Goal: Communication & Community: Answer question/provide support

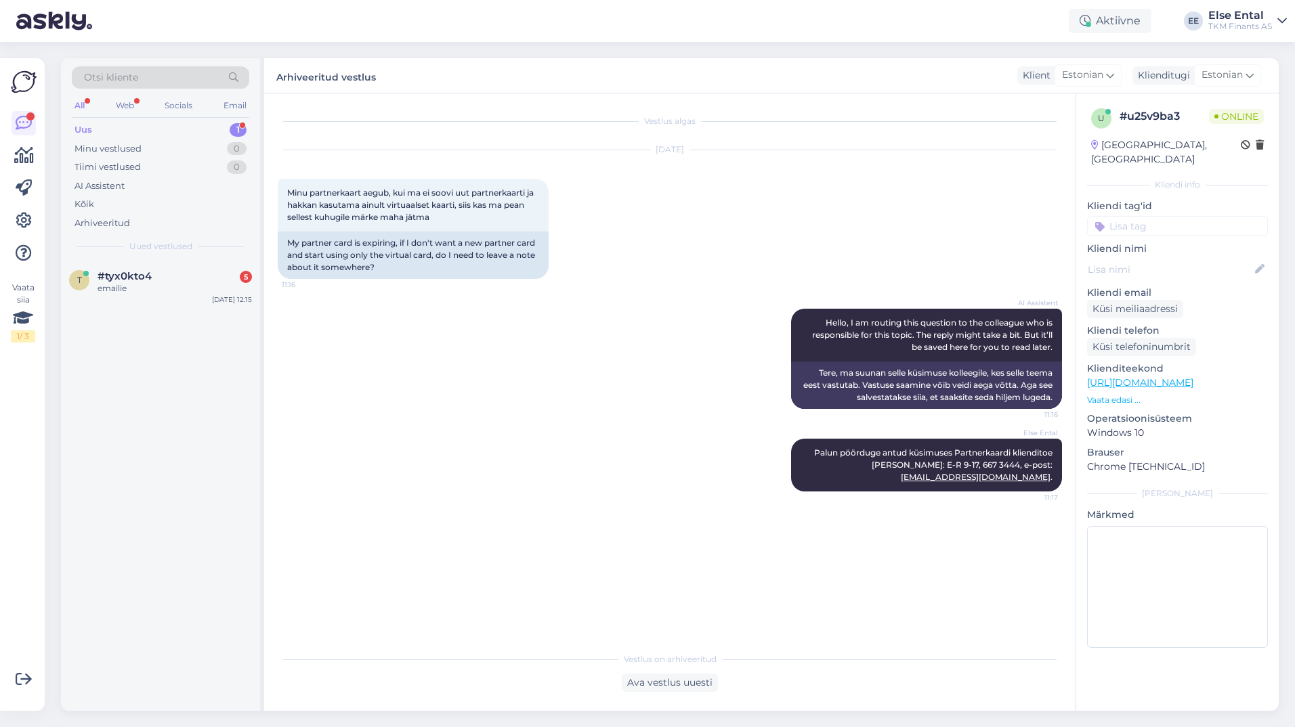
click at [104, 128] on div "Uus 1" at bounding box center [160, 130] width 177 height 19
click at [119, 286] on div "emailie" at bounding box center [175, 288] width 154 height 12
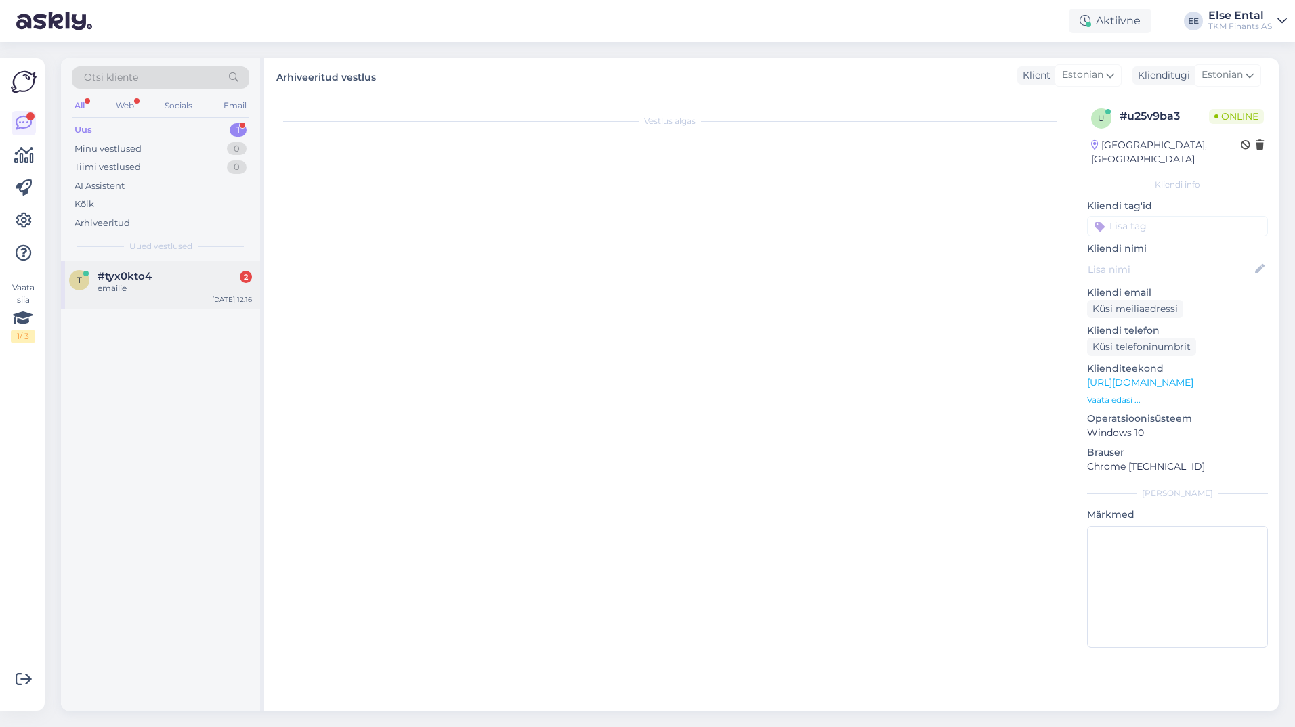
scroll to position [678, 0]
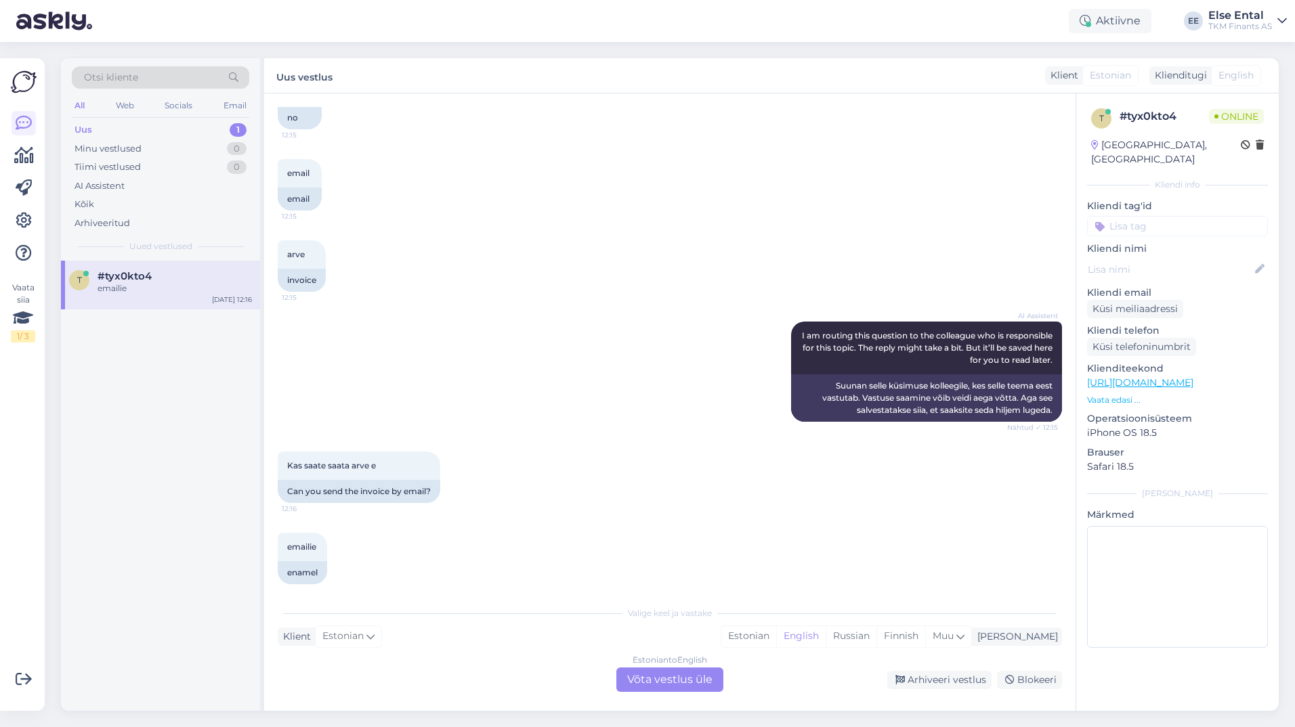
click at [675, 679] on div "Estonian to English Võta vestlus üle" at bounding box center [669, 680] width 107 height 24
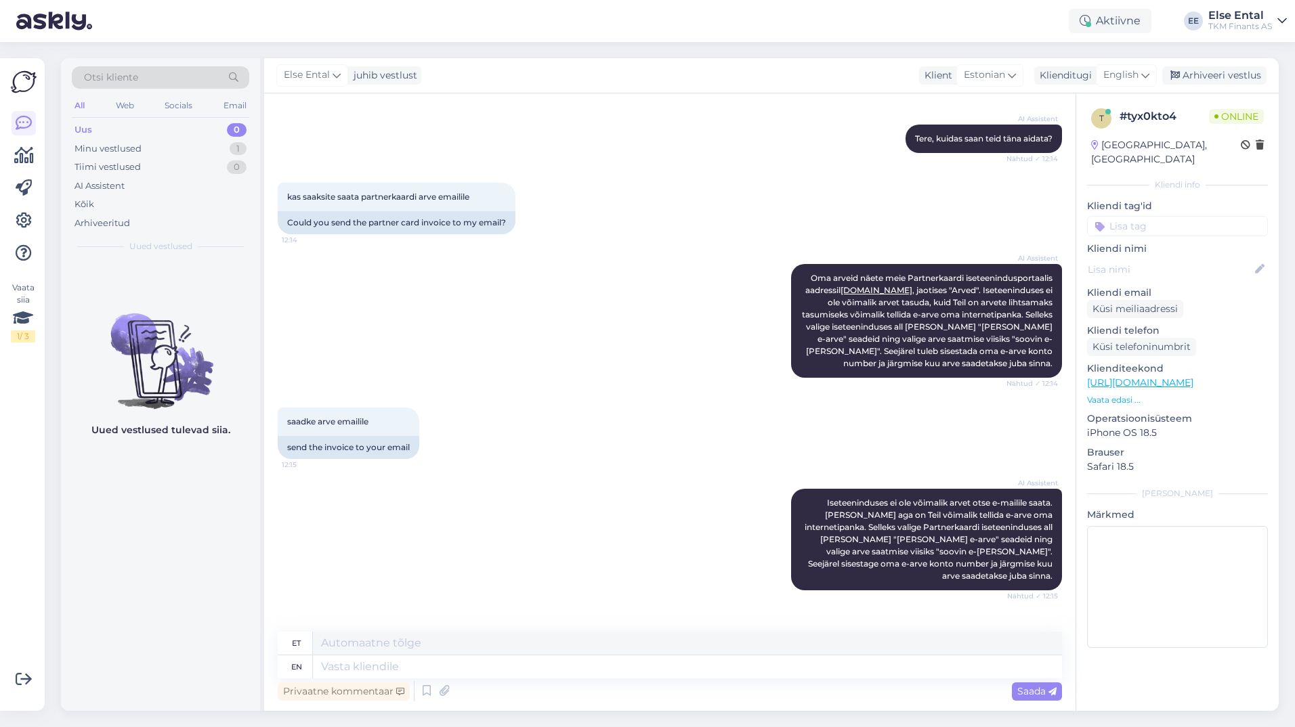
scroll to position [203, 0]
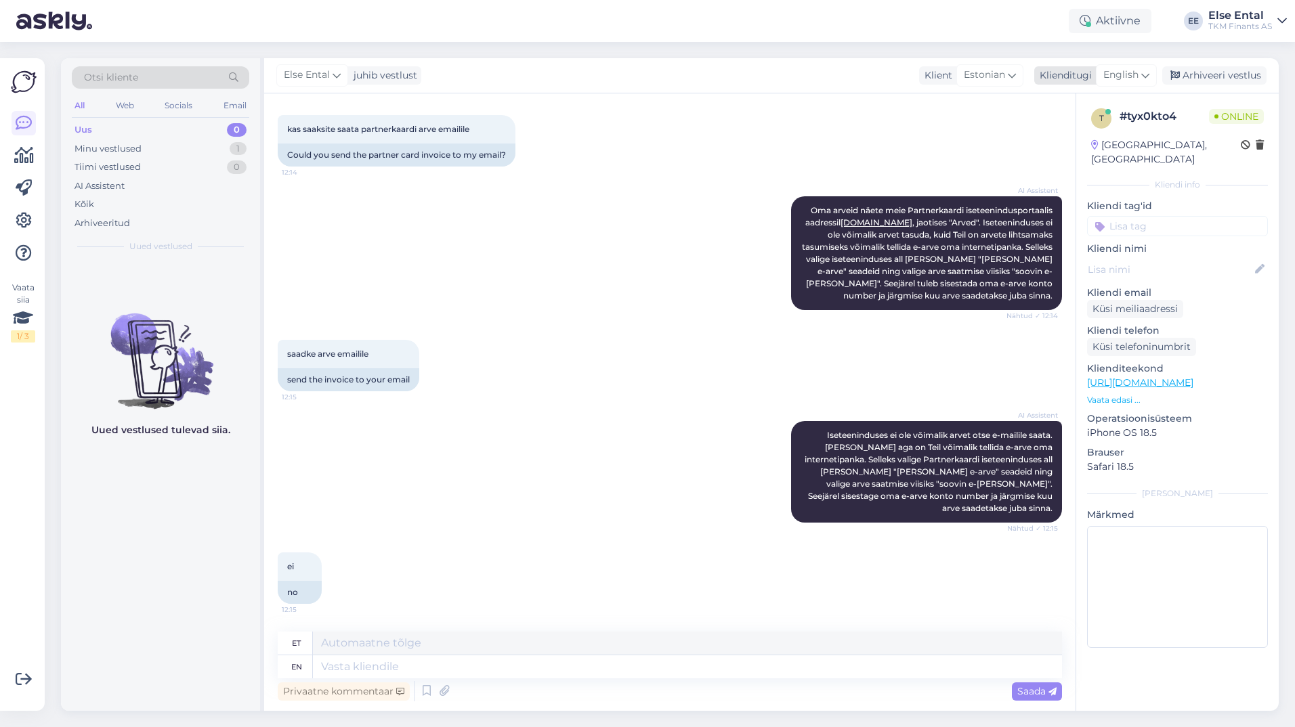
click at [1117, 66] on div "English" at bounding box center [1126, 75] width 61 height 22
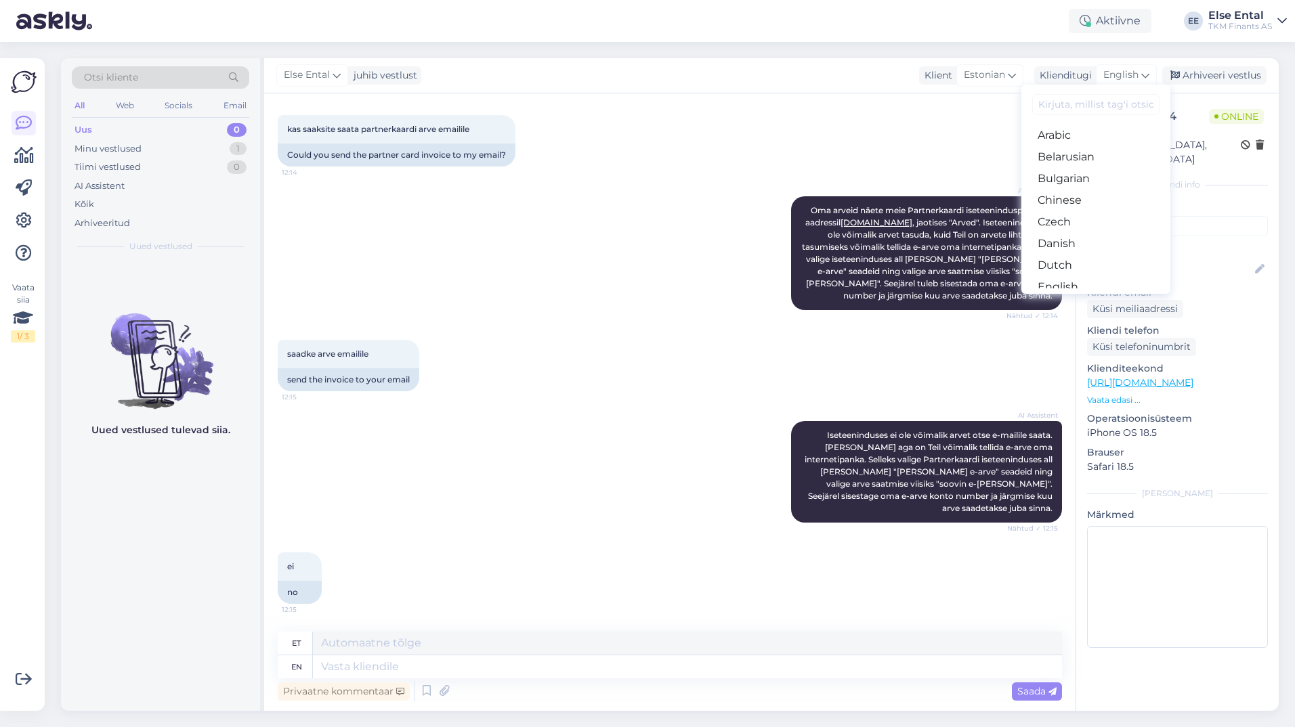
click at [1054, 298] on link "Estonian" at bounding box center [1095, 309] width 149 height 22
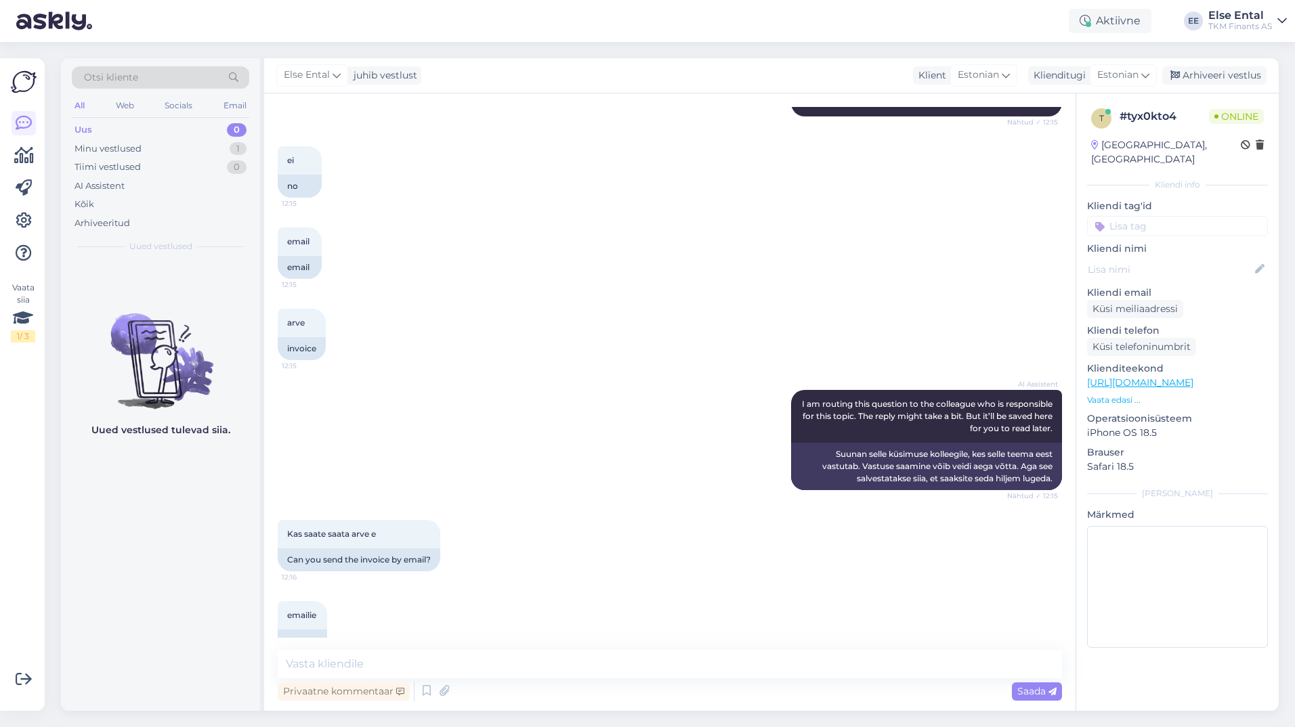
scroll to position [627, 0]
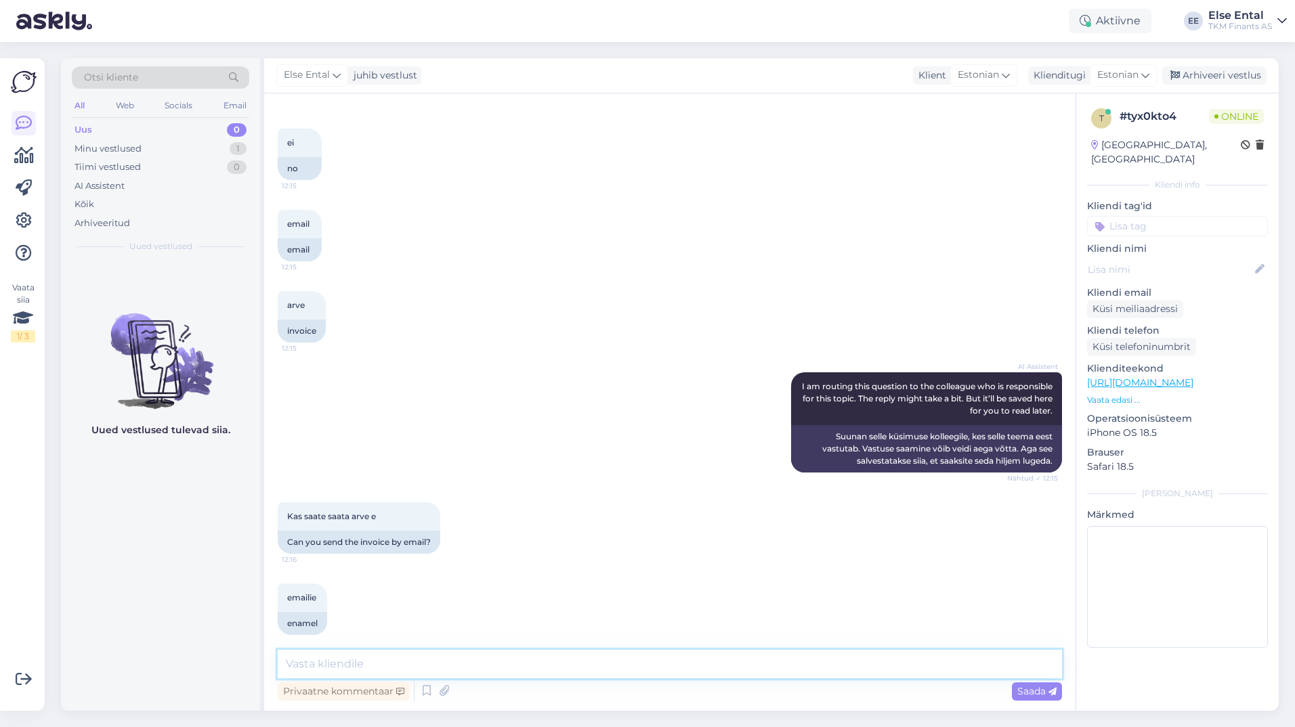
click at [646, 656] on textarea at bounding box center [670, 664] width 784 height 28
type textarea "P"
click at [427, 692] on icon at bounding box center [427, 691] width 16 height 20
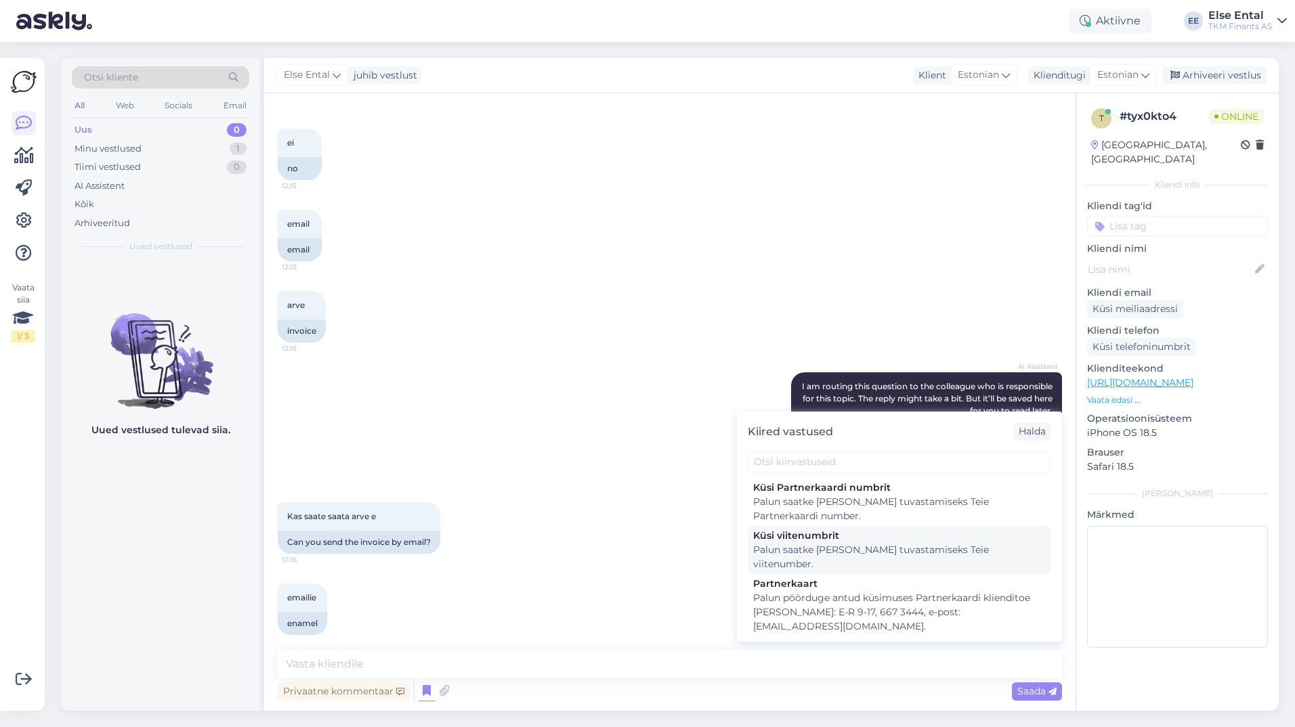
click at [832, 550] on div "Palun saatke [PERSON_NAME] tuvastamiseks Teie viitenumber." at bounding box center [899, 557] width 293 height 28
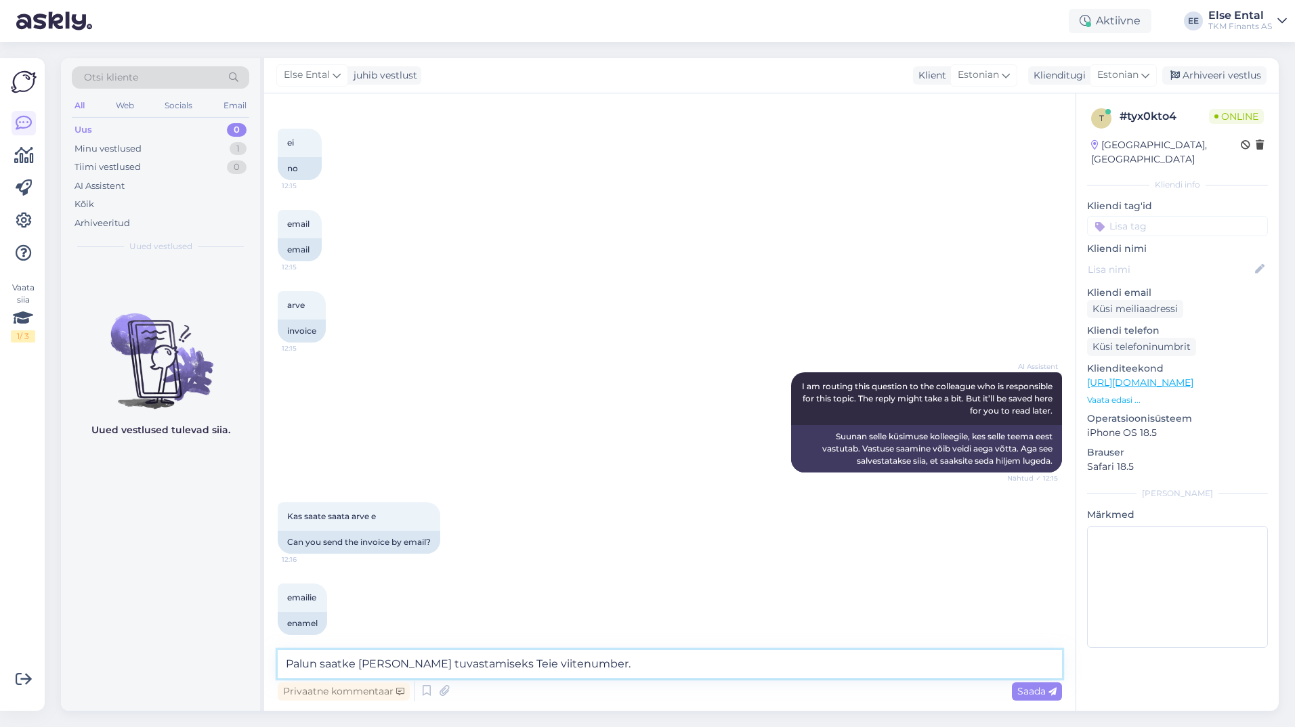
click at [631, 661] on textarea "Palun saatke [PERSON_NAME] tuvastamiseks Teie viitenumber." at bounding box center [670, 664] width 784 height 28
click at [643, 663] on textarea "Palun saatke [PERSON_NAME] tuvastamiseks Teie viitenumber" at bounding box center [670, 664] width 784 height 28
type textarea "Palun saatke [PERSON_NAME] tuvastamiseks Teie viitenumber."
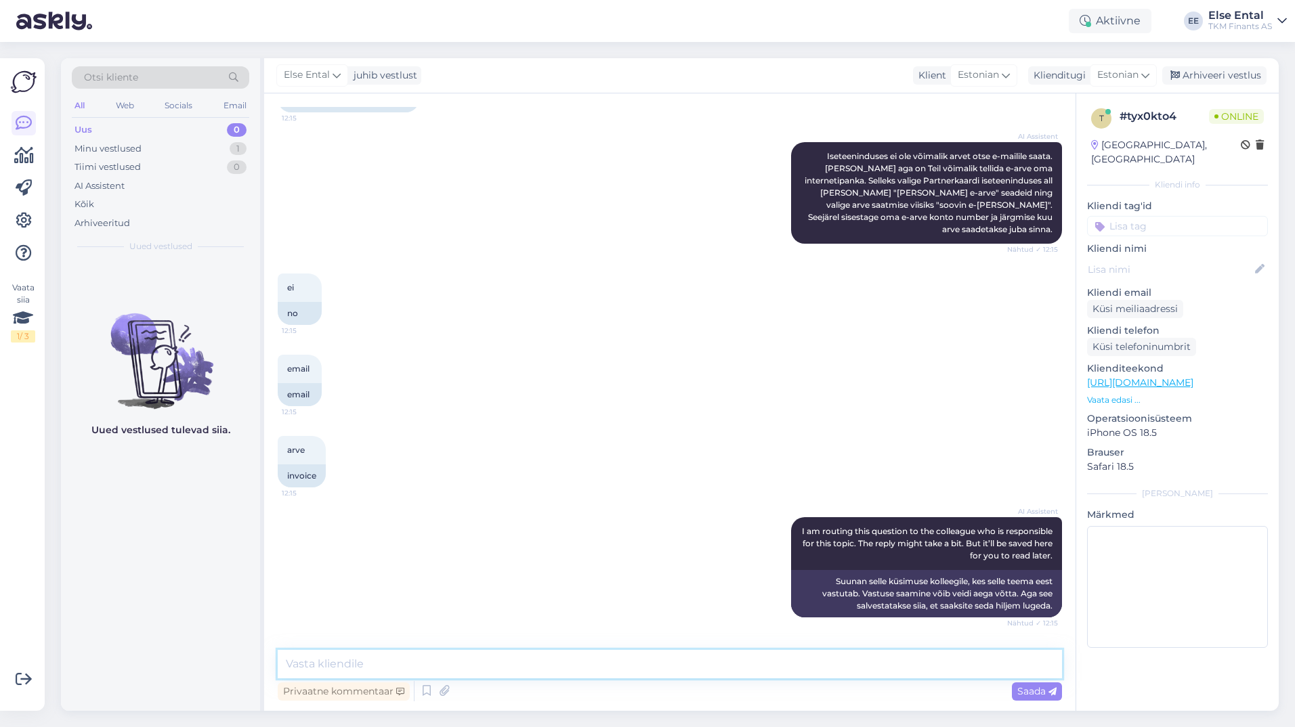
scroll to position [685, 0]
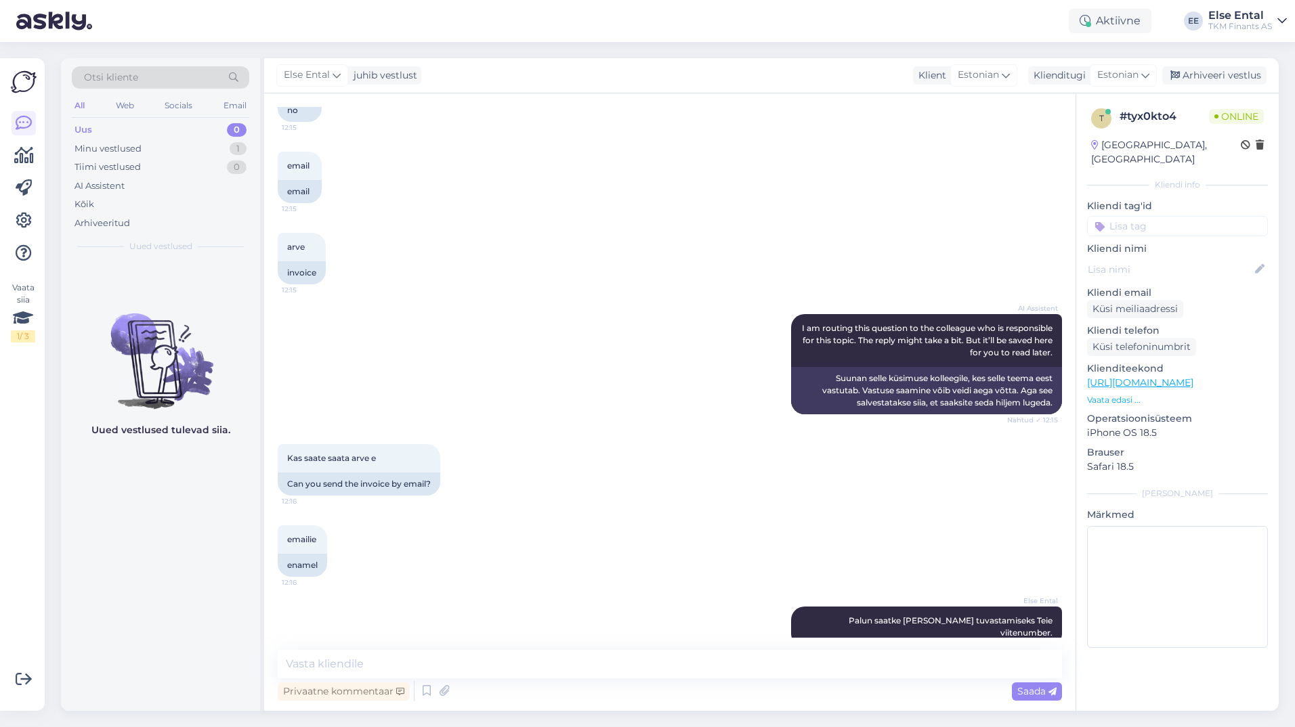
click at [550, 679] on div "Privaatne kommentaar Saada" at bounding box center [670, 692] width 784 height 26
click at [430, 652] on textarea at bounding box center [670, 664] width 784 height 28
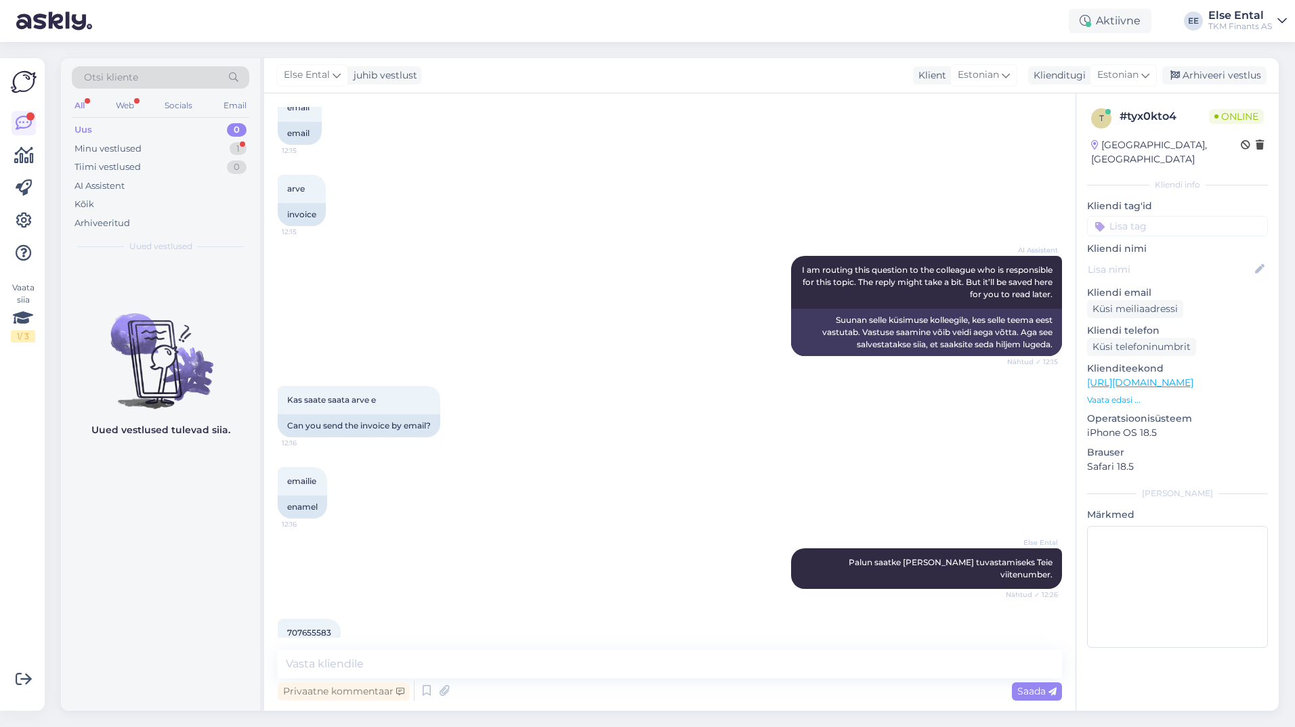
click at [316, 628] on span "707655583" at bounding box center [309, 633] width 44 height 10
copy div "707655583 12:29"
click at [397, 667] on textarea at bounding box center [670, 664] width 784 height 28
paste textarea "[EMAIL_ADDRESS][DOMAIN_NAME]"
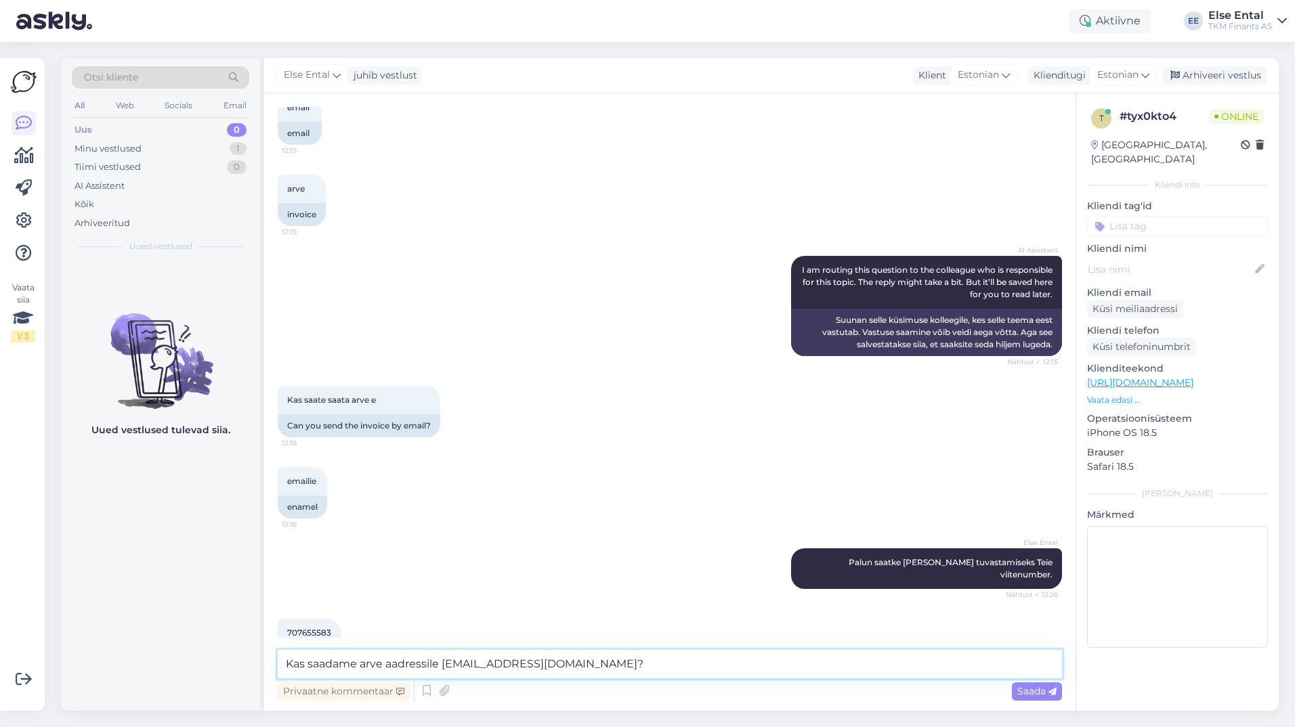
type textarea "Kas saadame arve aadressile [EMAIL_ADDRESS][DOMAIN_NAME]?"
click at [687, 670] on textarea "Kas saadame arve aadressile [EMAIL_ADDRESS][DOMAIN_NAME]?" at bounding box center [670, 664] width 784 height 28
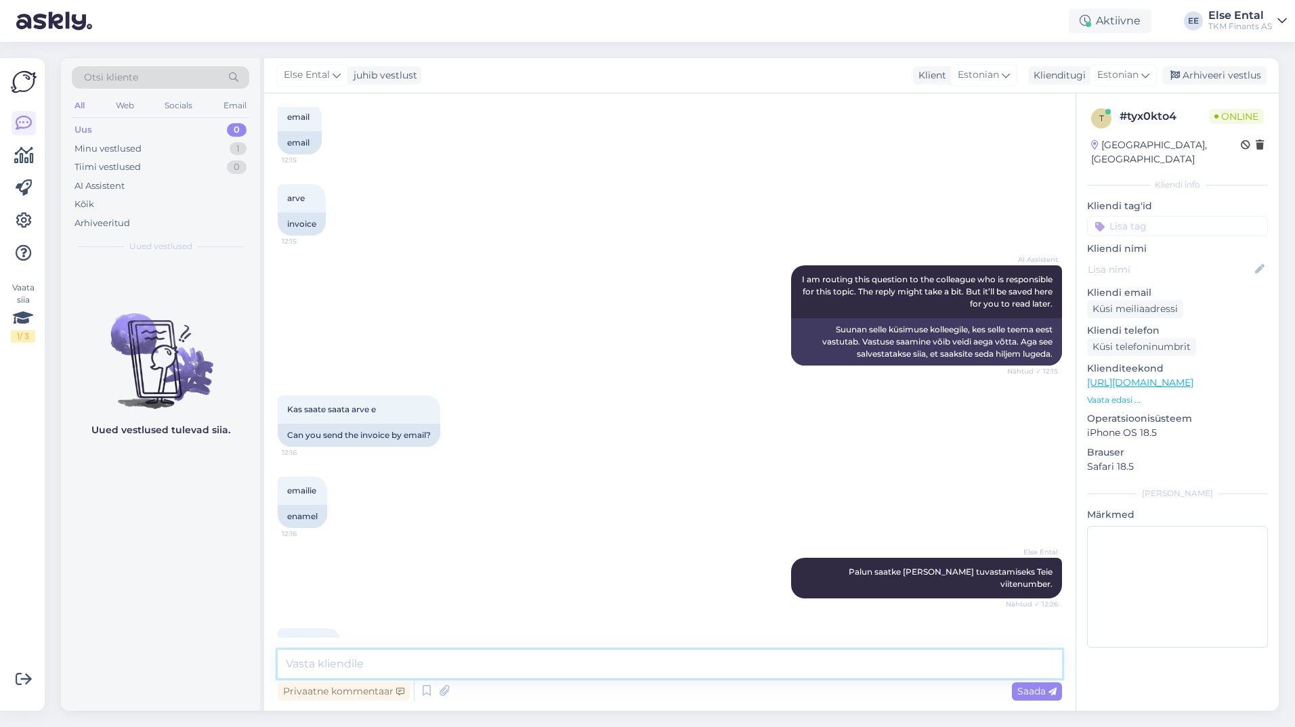
scroll to position [802, 0]
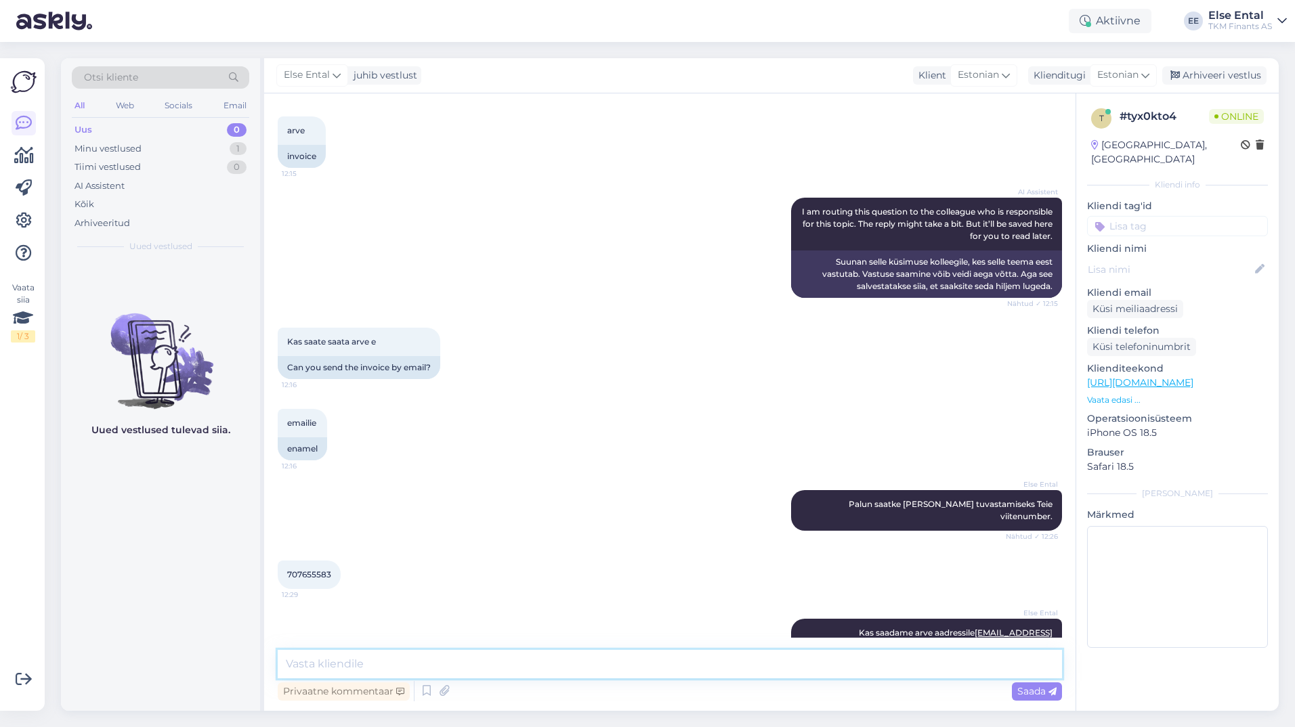
click at [528, 657] on textarea at bounding box center [670, 664] width 784 height 28
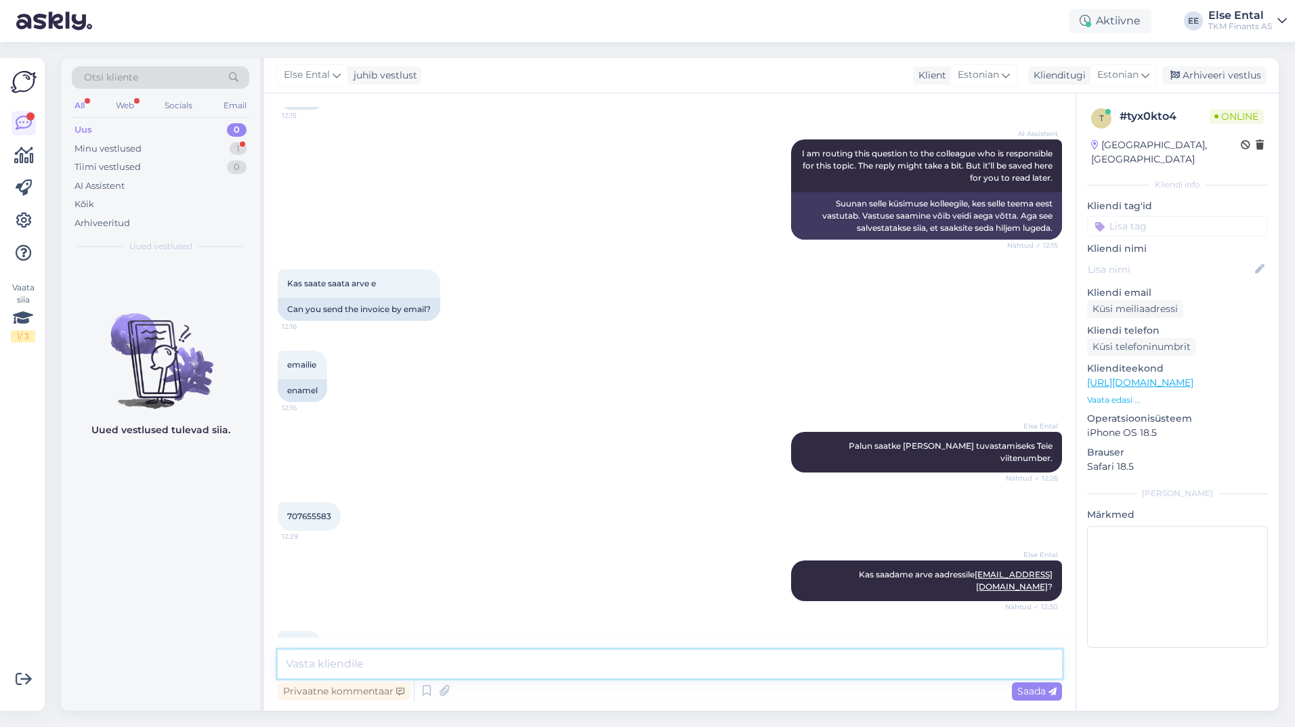
click at [516, 663] on textarea at bounding box center [670, 664] width 784 height 28
click at [516, 659] on textarea at bounding box center [670, 664] width 784 height 28
click at [528, 658] on textarea at bounding box center [670, 664] width 784 height 28
click at [477, 658] on textarea at bounding box center [670, 664] width 784 height 28
click at [473, 661] on textarea "Saadame Teile arve" at bounding box center [670, 664] width 784 height 28
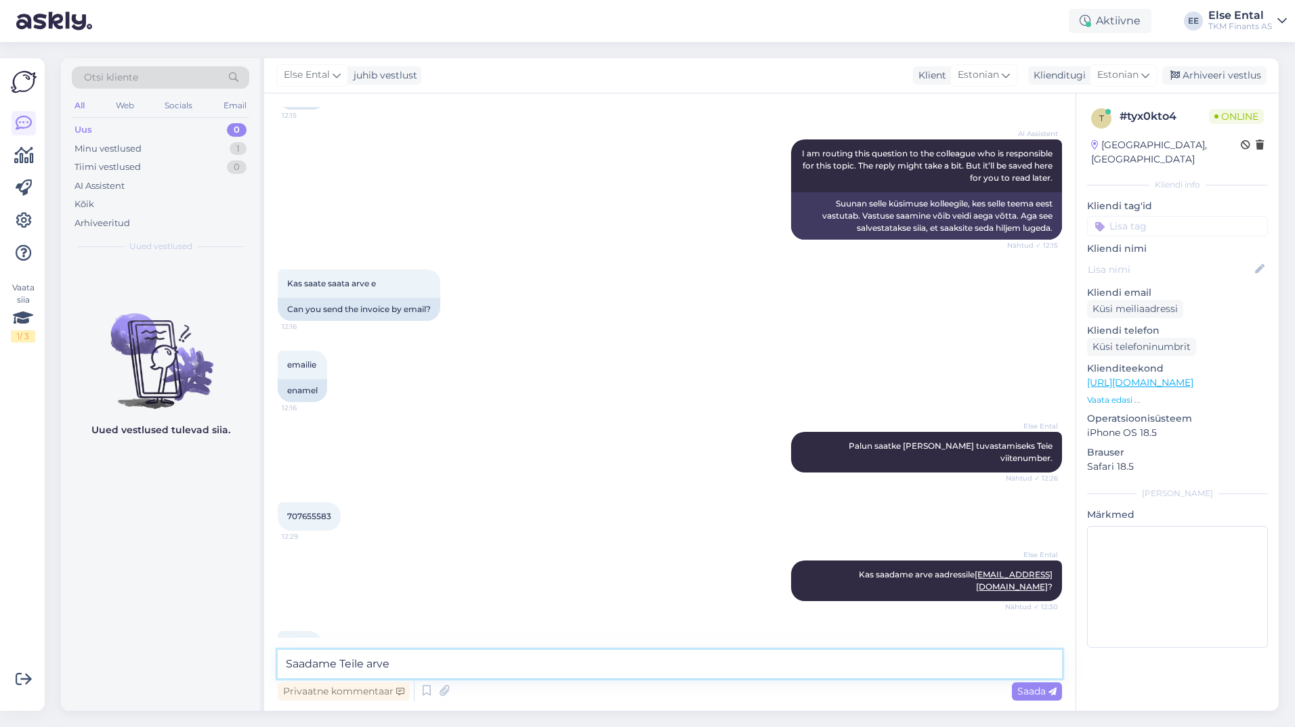
click at [368, 661] on textarea "Saadame Teile arve" at bounding box center [670, 664] width 784 height 28
click at [488, 657] on textarea "Saadame Teile peagi arve" at bounding box center [670, 664] width 784 height 28
type textarea "Saadame Teile peagi arve."
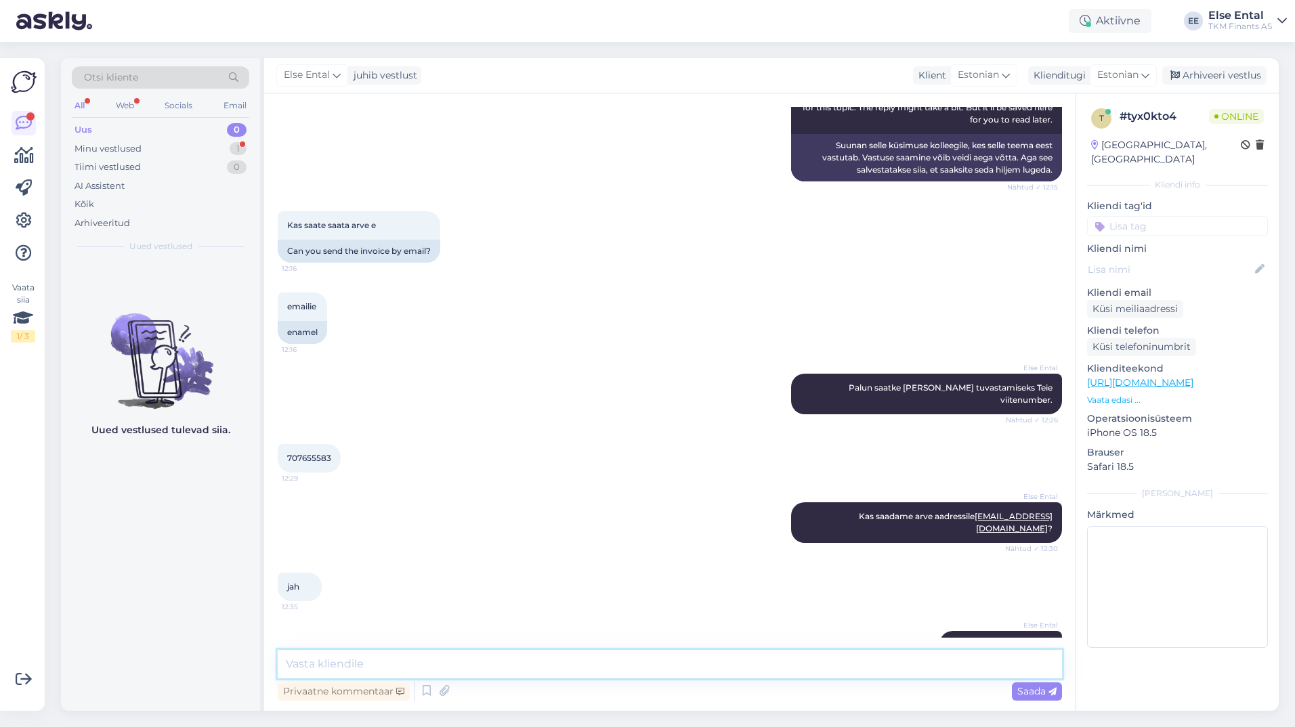
scroll to position [977, 0]
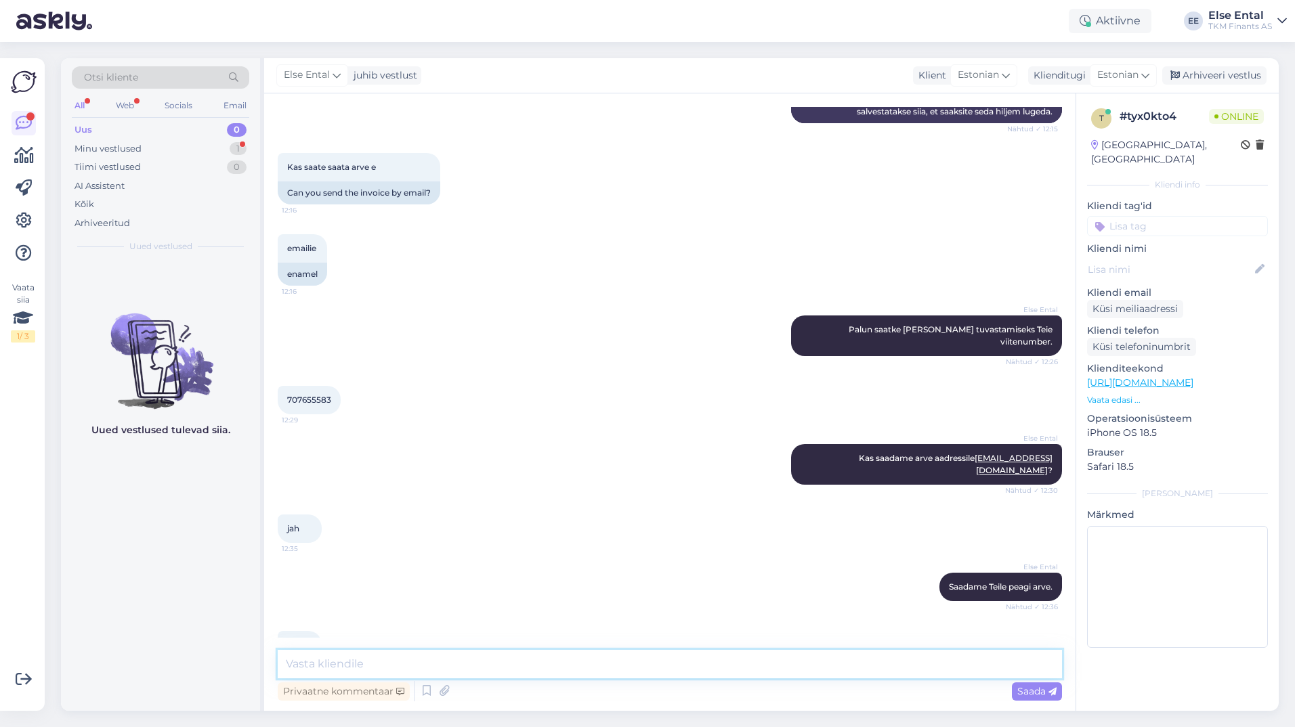
click at [382, 660] on textarea at bounding box center [670, 664] width 784 height 28
click at [117, 148] on div "Minu vestlused" at bounding box center [107, 149] width 67 height 14
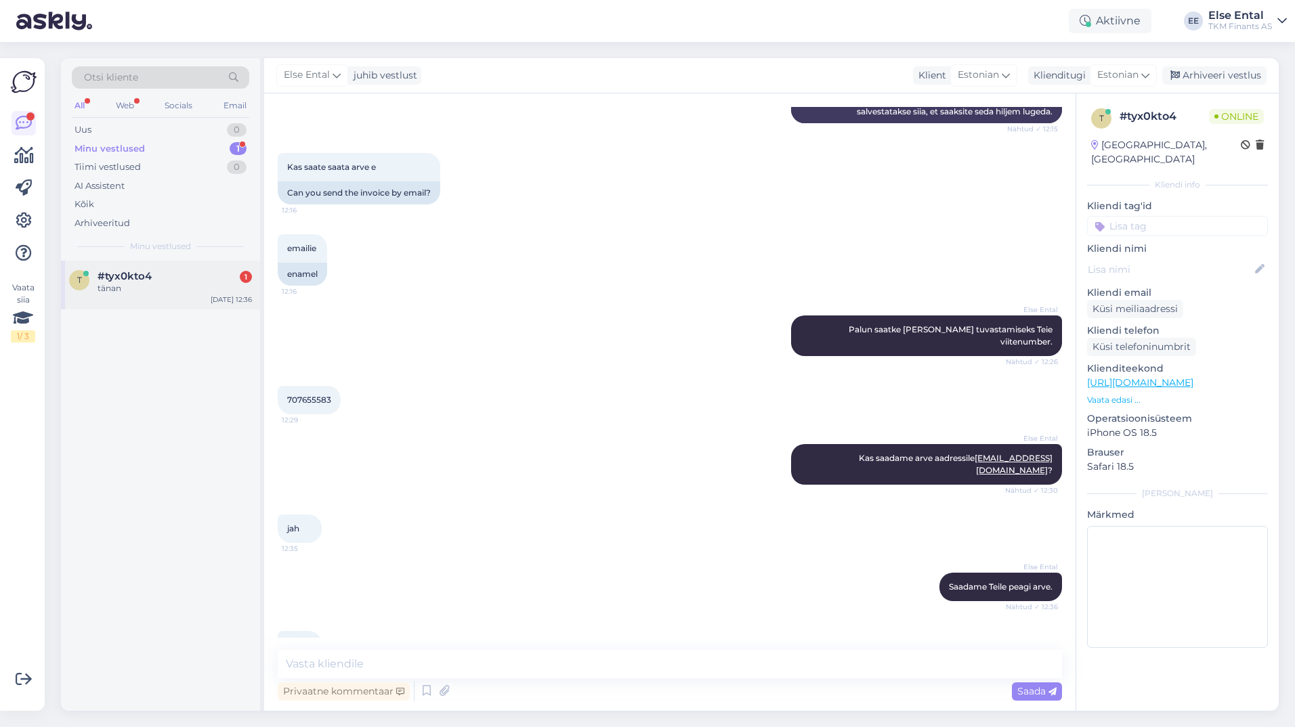
click at [120, 280] on span "#tyx0kto4" at bounding box center [125, 276] width 54 height 12
click at [402, 663] on textarea at bounding box center [670, 664] width 784 height 28
click at [1156, 114] on div "# tyx0kto4" at bounding box center [1163, 116] width 89 height 16
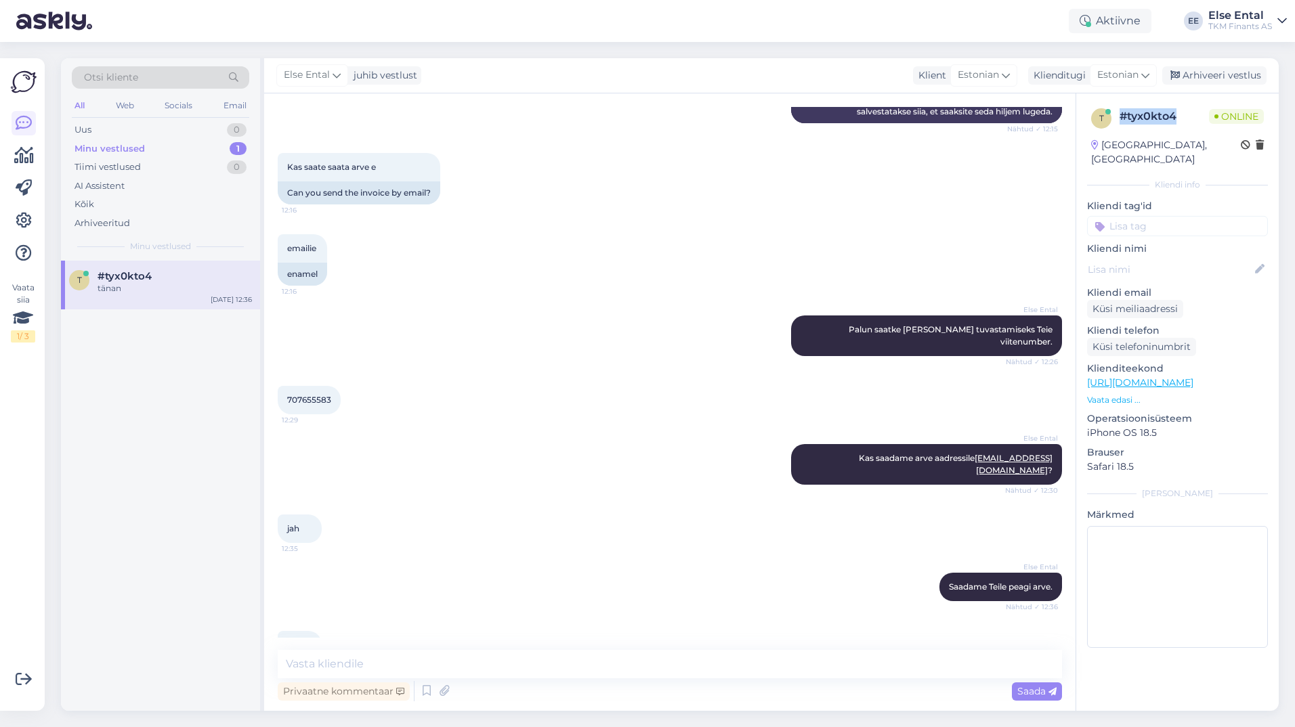
copy div "# tyx0kto4"
click at [394, 666] on textarea at bounding box center [670, 664] width 784 height 28
drag, startPoint x: 1039, startPoint y: 437, endPoint x: 924, endPoint y: 436, distance: 115.1
click at [924, 453] on span "Kas saadame arve aadressile [EMAIL_ADDRESS][DOMAIN_NAME] ?" at bounding box center [956, 464] width 194 height 22
copy span "[EMAIL_ADDRESS][DOMAIN_NAME] ?"
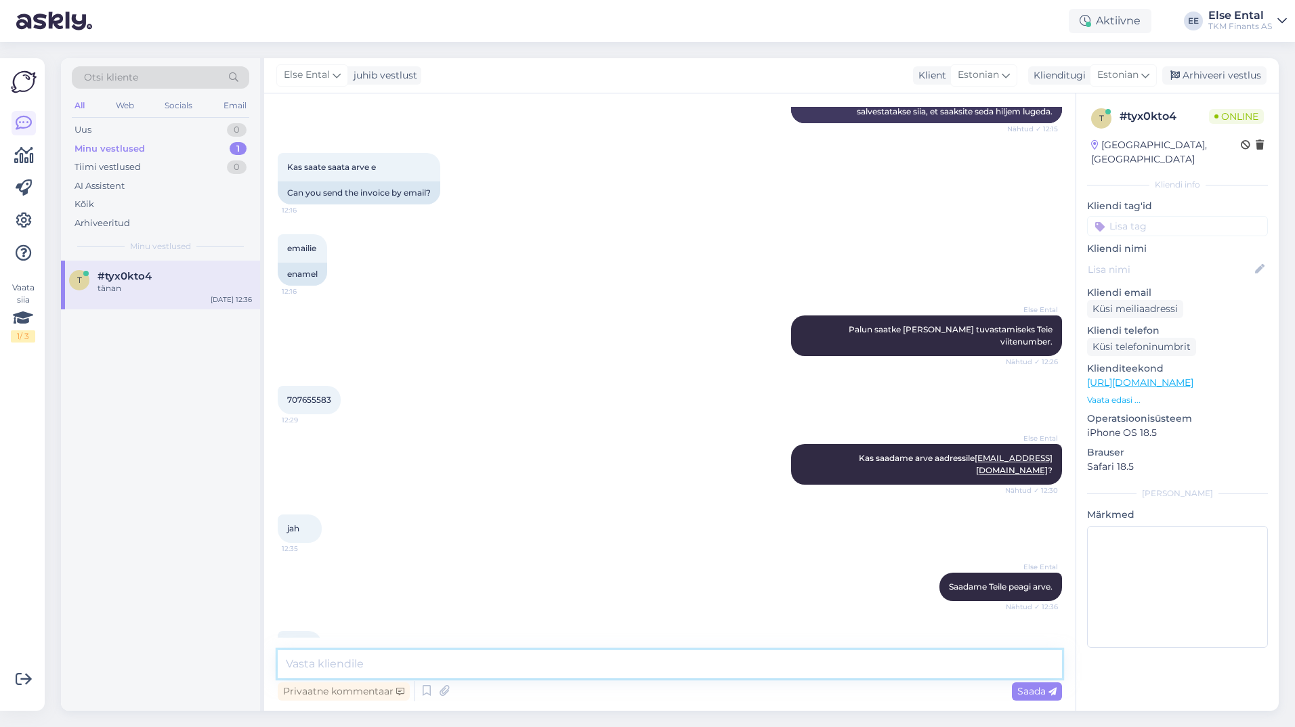
click at [440, 660] on textarea at bounding box center [670, 664] width 784 height 28
paste textarea "[EMAIL_ADDRESS][DOMAIN_NAME]?"
type textarea "Arve on saadetud aadressile [EMAIL_ADDRESS][DOMAIN_NAME]."
click at [631, 671] on textarea "Arve on saadetud aadressile [EMAIL_ADDRESS][DOMAIN_NAME]." at bounding box center [670, 664] width 784 height 28
click at [635, 660] on textarea "Arve on saadetud aadressile [EMAIL_ADDRESS][DOMAIN_NAME]." at bounding box center [670, 664] width 784 height 28
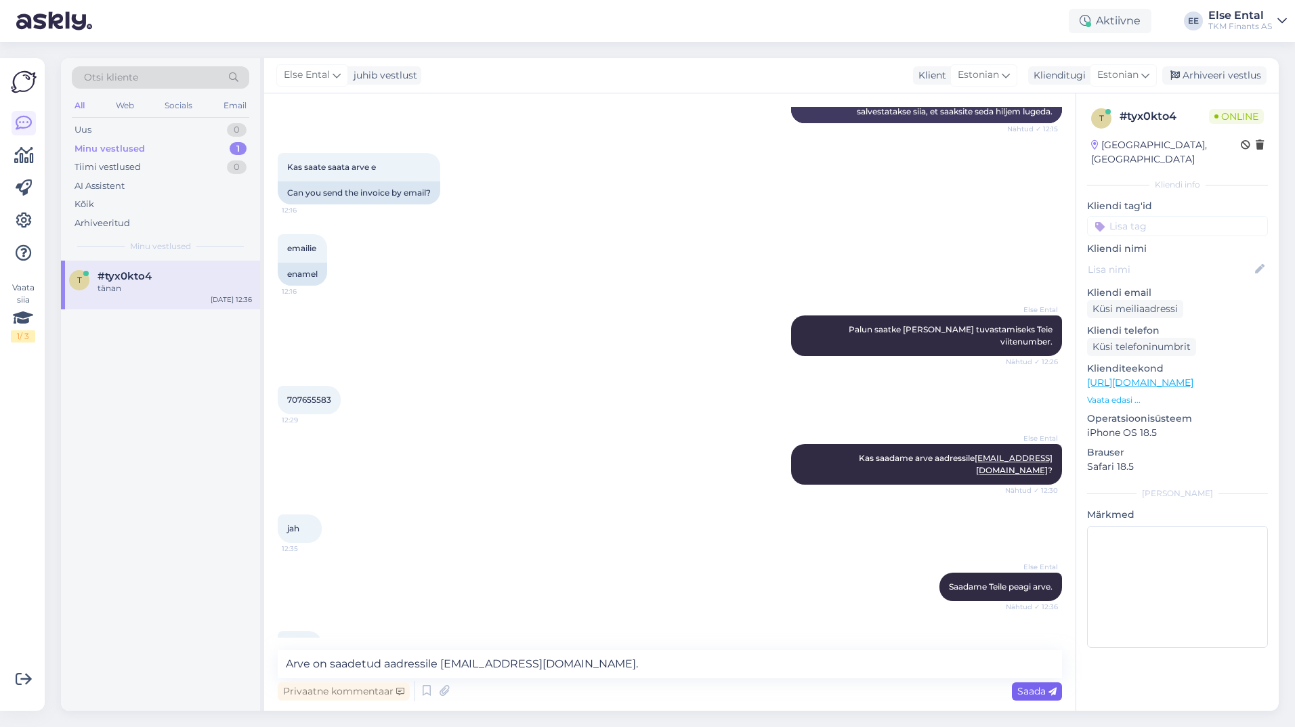
click at [1029, 693] on span "Saada" at bounding box center [1036, 691] width 39 height 12
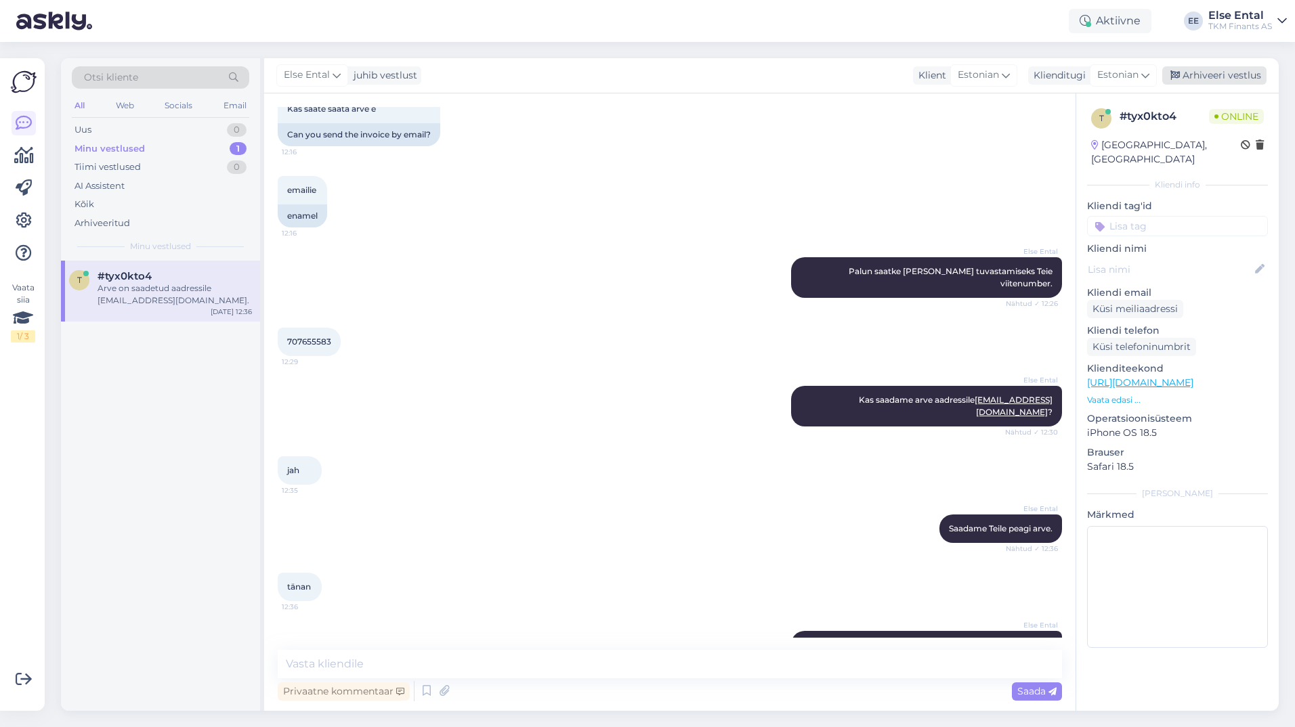
click at [1218, 74] on div "Arhiveeri vestlus" at bounding box center [1214, 75] width 104 height 18
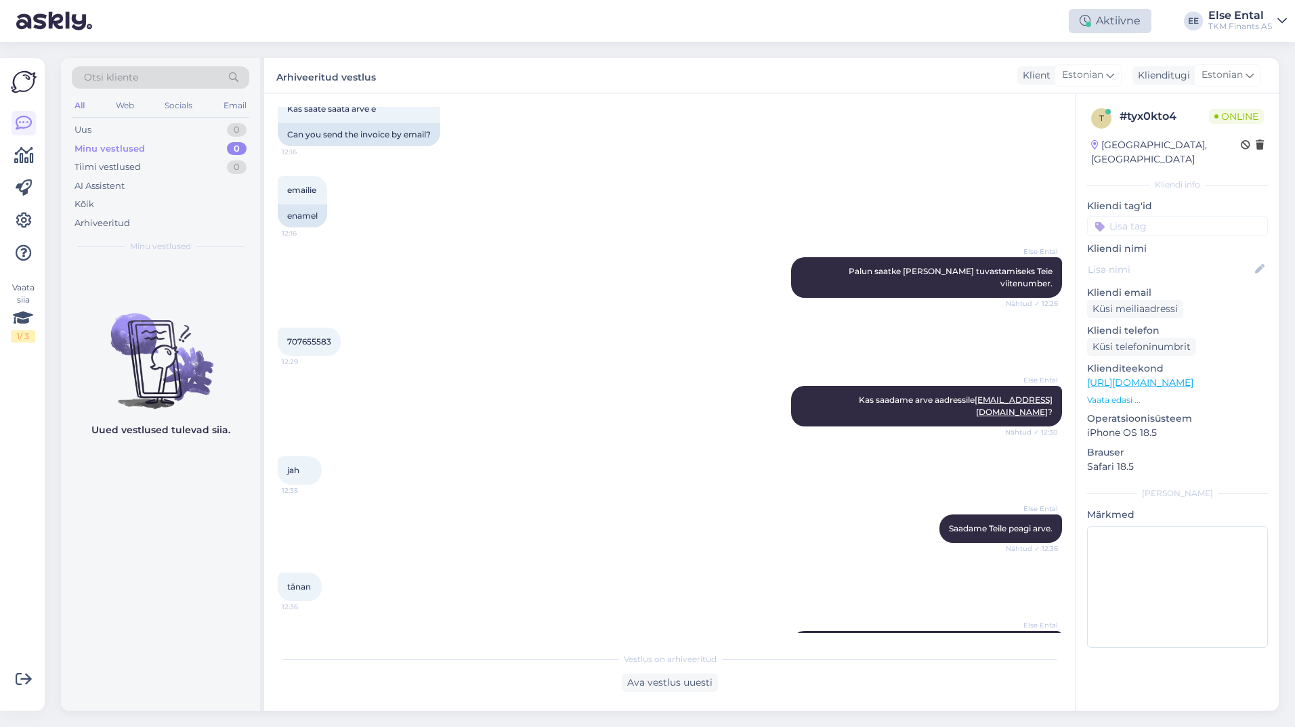
click at [1114, 28] on div "Aktiivne" at bounding box center [1110, 21] width 83 height 24
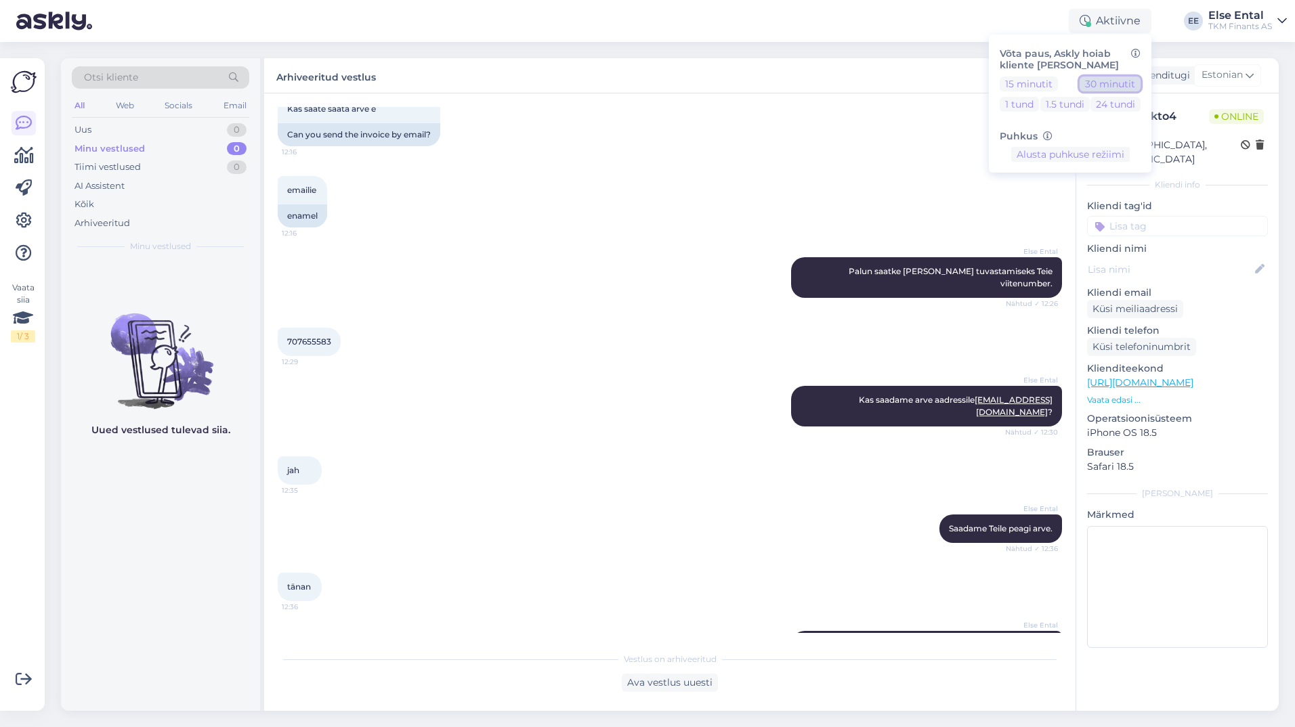
click at [1093, 83] on button "30 minutit" at bounding box center [1110, 84] width 61 height 15
click at [115, 189] on div "AI Assistent" at bounding box center [99, 186] width 50 height 14
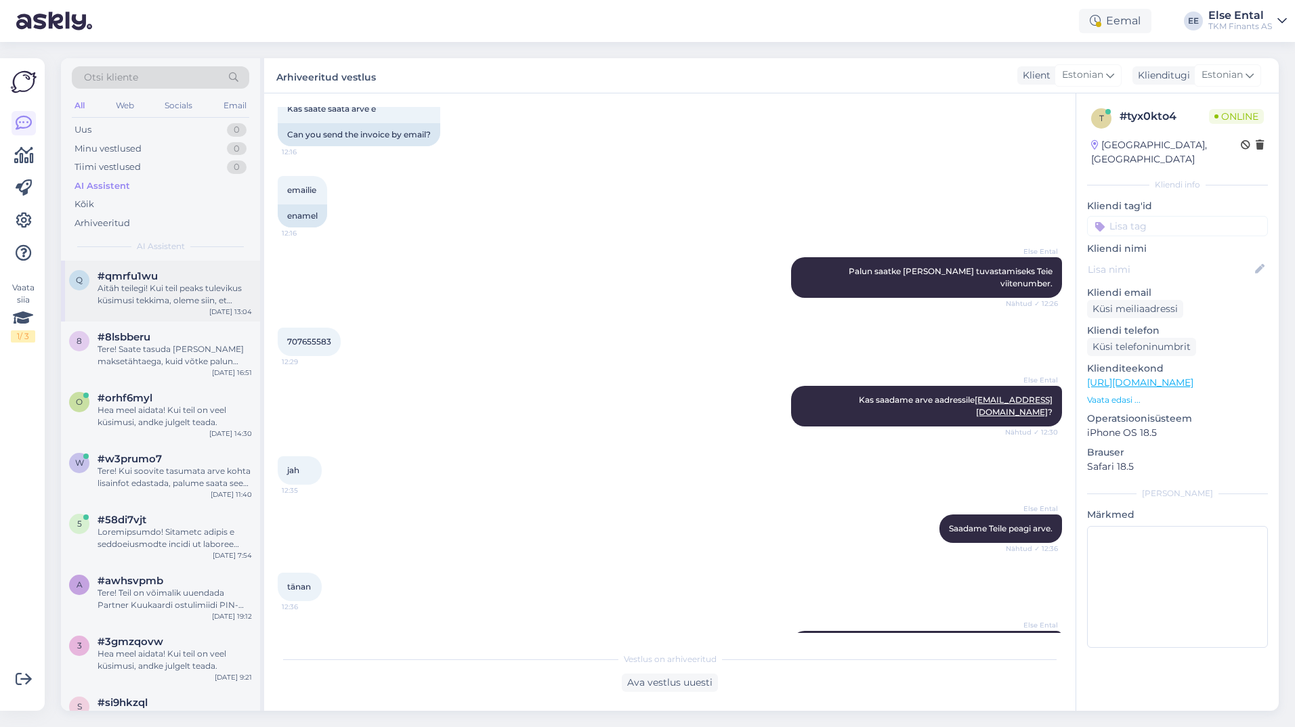
click at [147, 286] on div "Aitäh teilegi! Kui teil peaks tulevikus küsimusi tekkima, oleme siin, et aidata." at bounding box center [175, 294] width 154 height 24
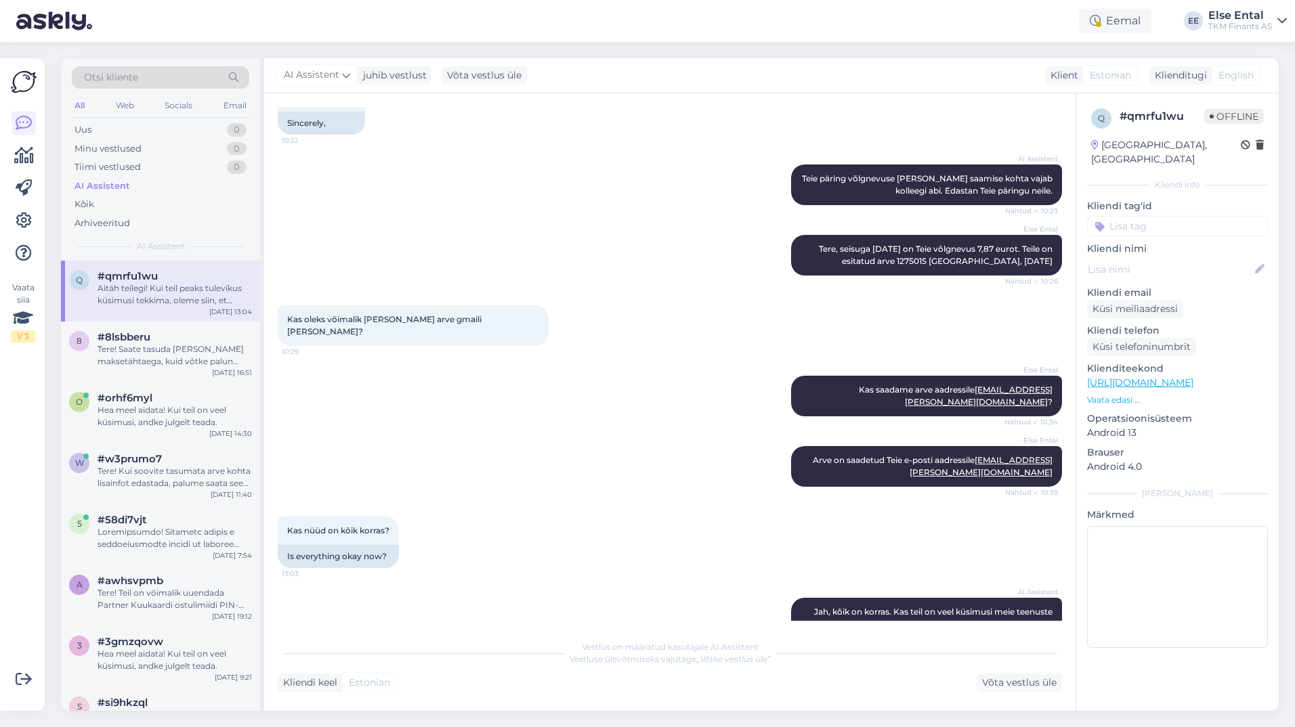
scroll to position [2273, 0]
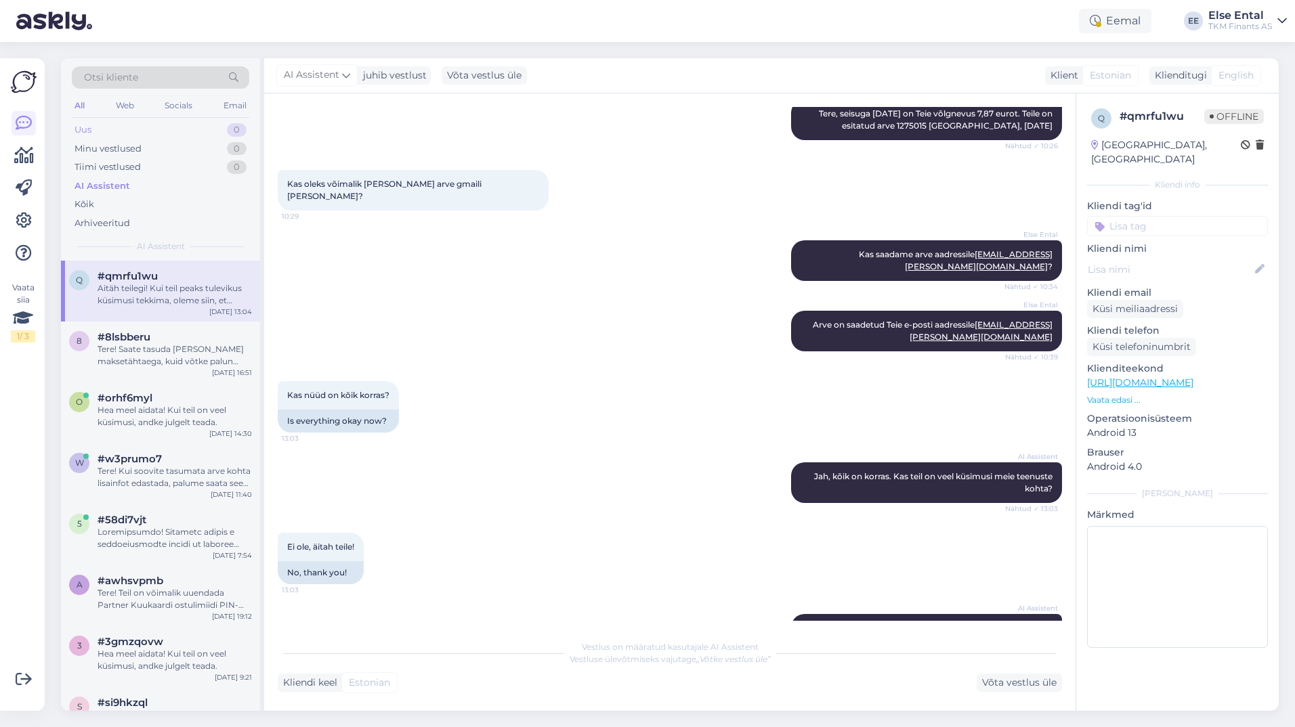
click at [121, 125] on div "Uus 0" at bounding box center [160, 130] width 177 height 19
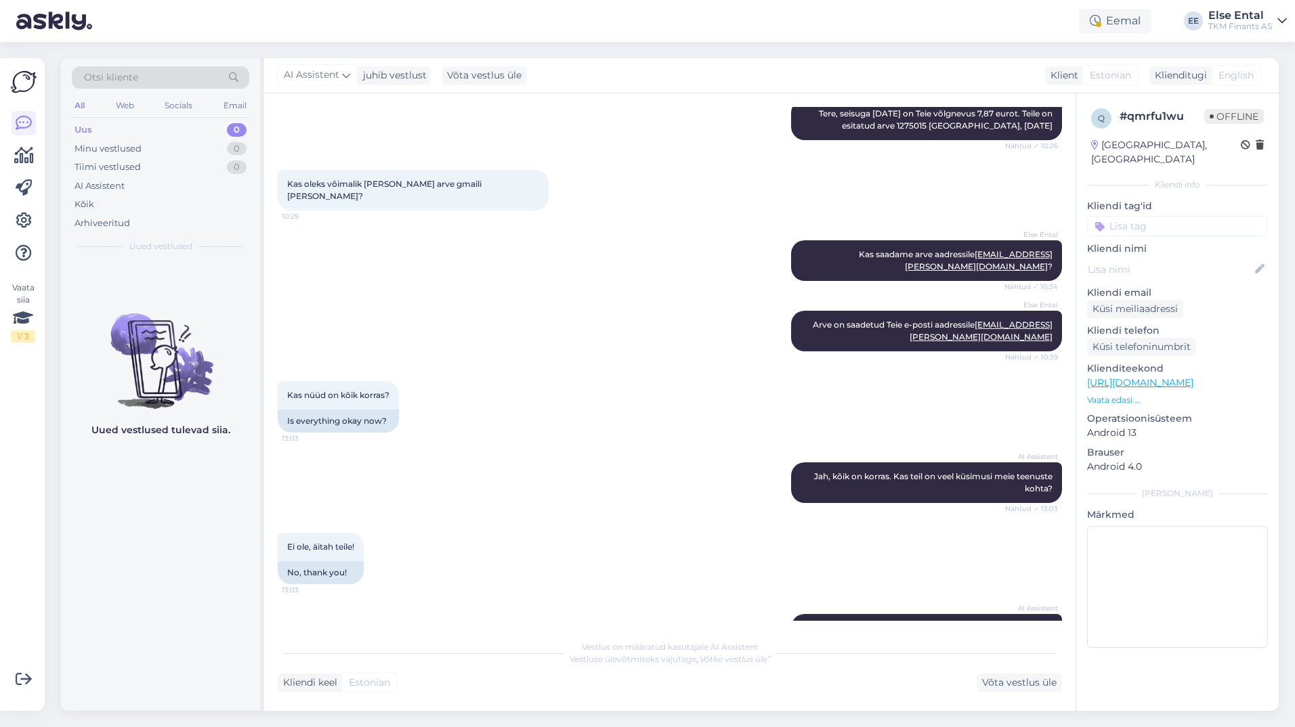
click at [1167, 658] on div "q # qmrfu1wu Offline [GEOGRAPHIC_DATA], [GEOGRAPHIC_DATA] Kliendi info Kliendi …" at bounding box center [1176, 402] width 203 height 618
click at [165, 591] on div "Uued vestlused tulevad siia." at bounding box center [160, 486] width 199 height 450
click at [1136, 10] on div "Aktiivne" at bounding box center [1110, 21] width 83 height 24
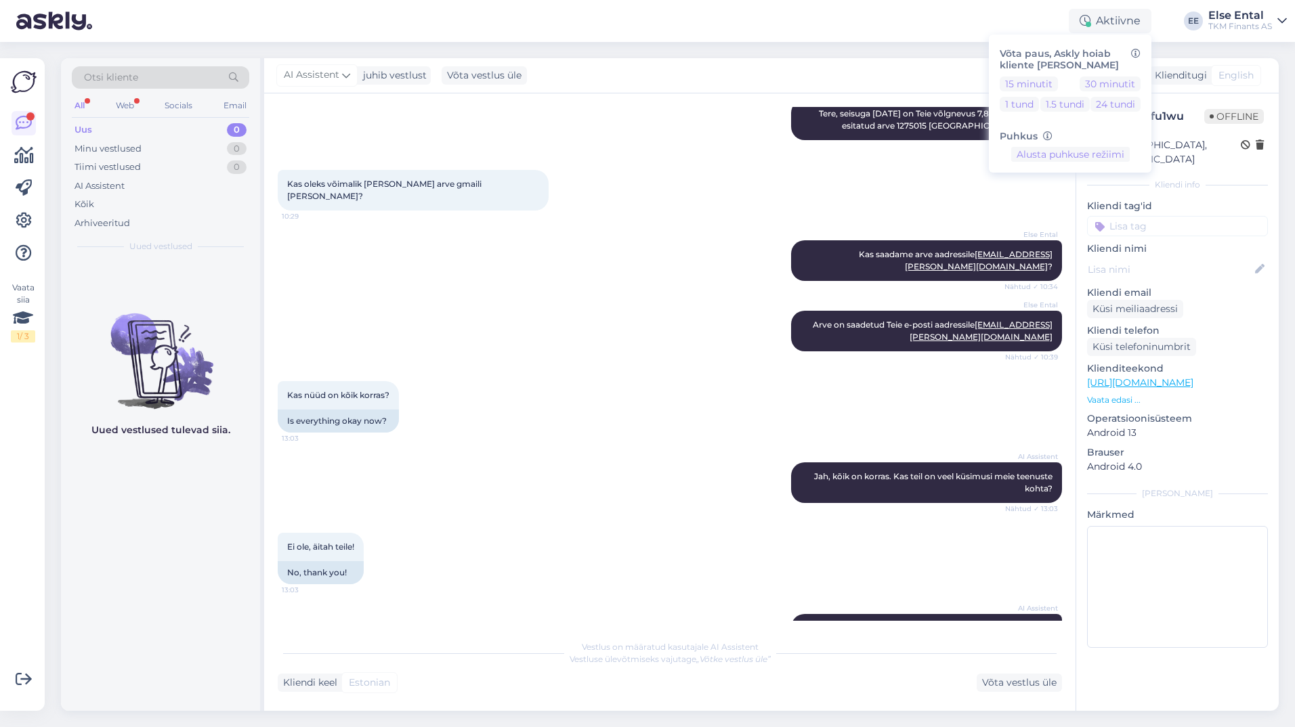
click at [888, 20] on div "Aktiivne Võta paus, Askly hoiab kliente [PERSON_NAME] 15 minutit 30 minutit 1 t…" at bounding box center [647, 21] width 1295 height 42
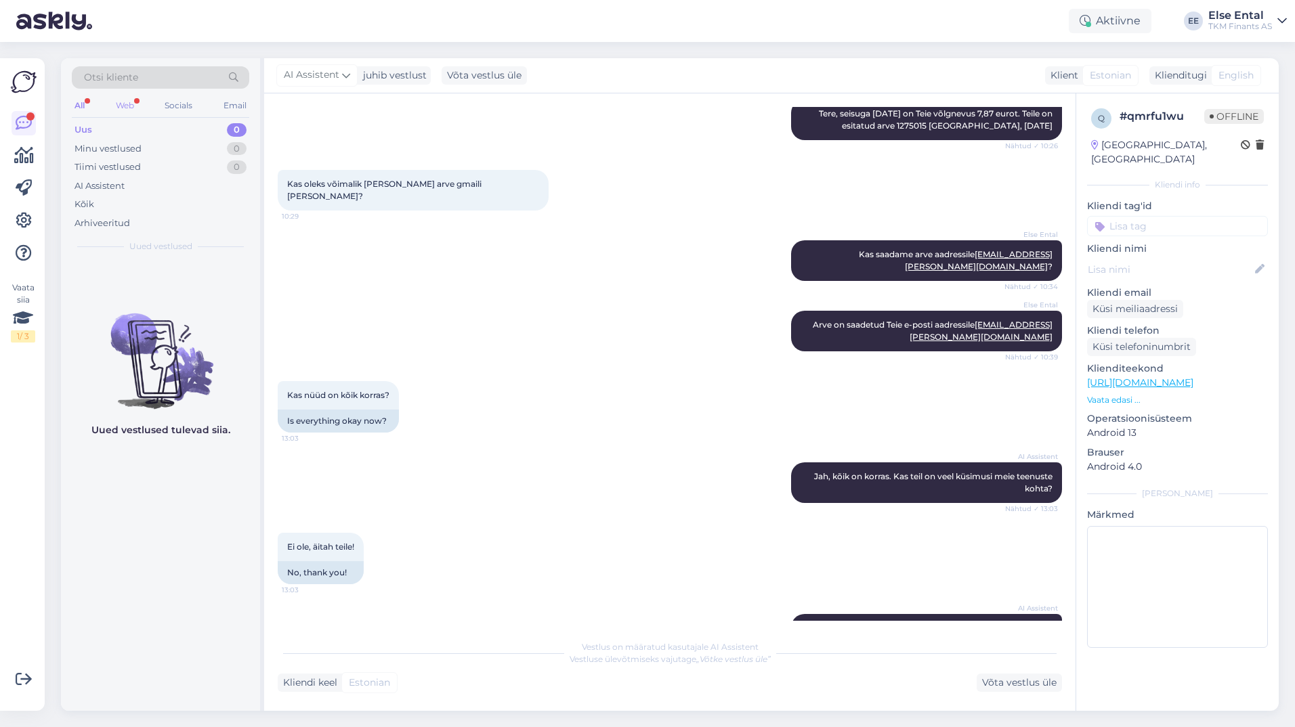
click at [126, 108] on div "Web" at bounding box center [125, 106] width 24 height 18
click at [110, 190] on div "AI Assistent" at bounding box center [99, 186] width 50 height 14
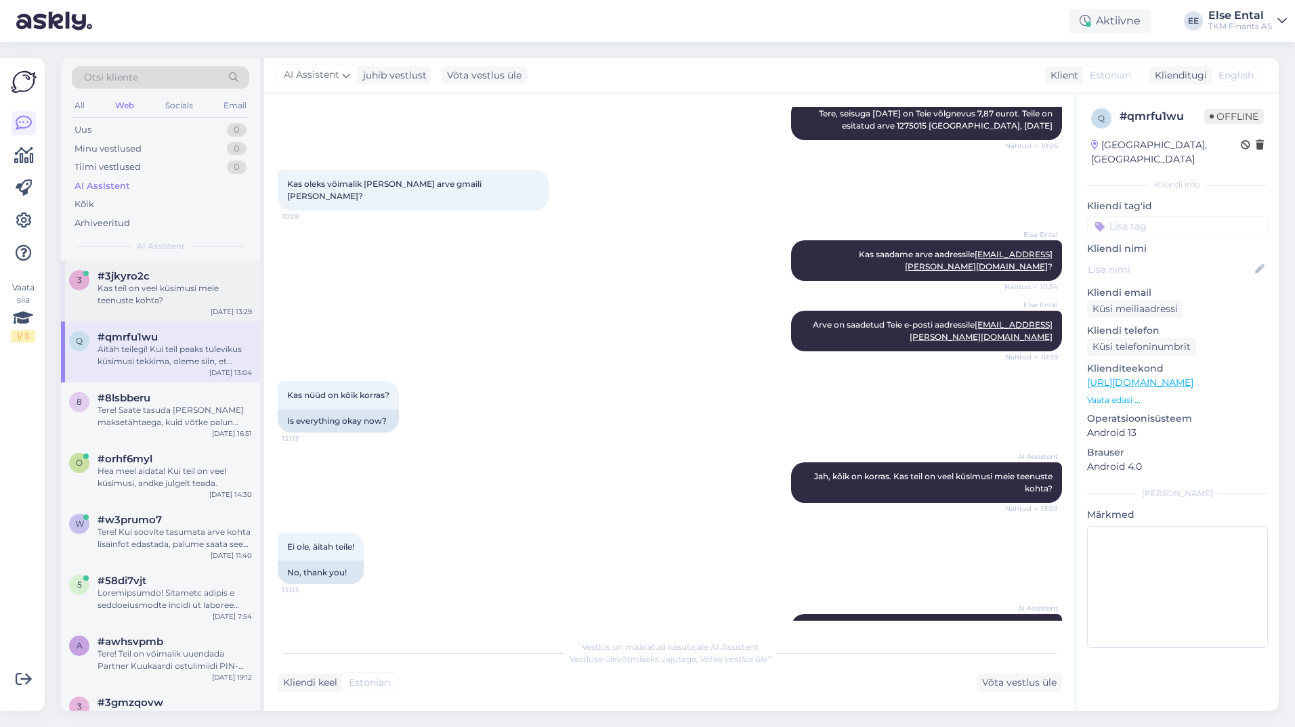
click at [179, 298] on div "Kas teil on veel küsimusi meie teenuste kohta?" at bounding box center [175, 294] width 154 height 24
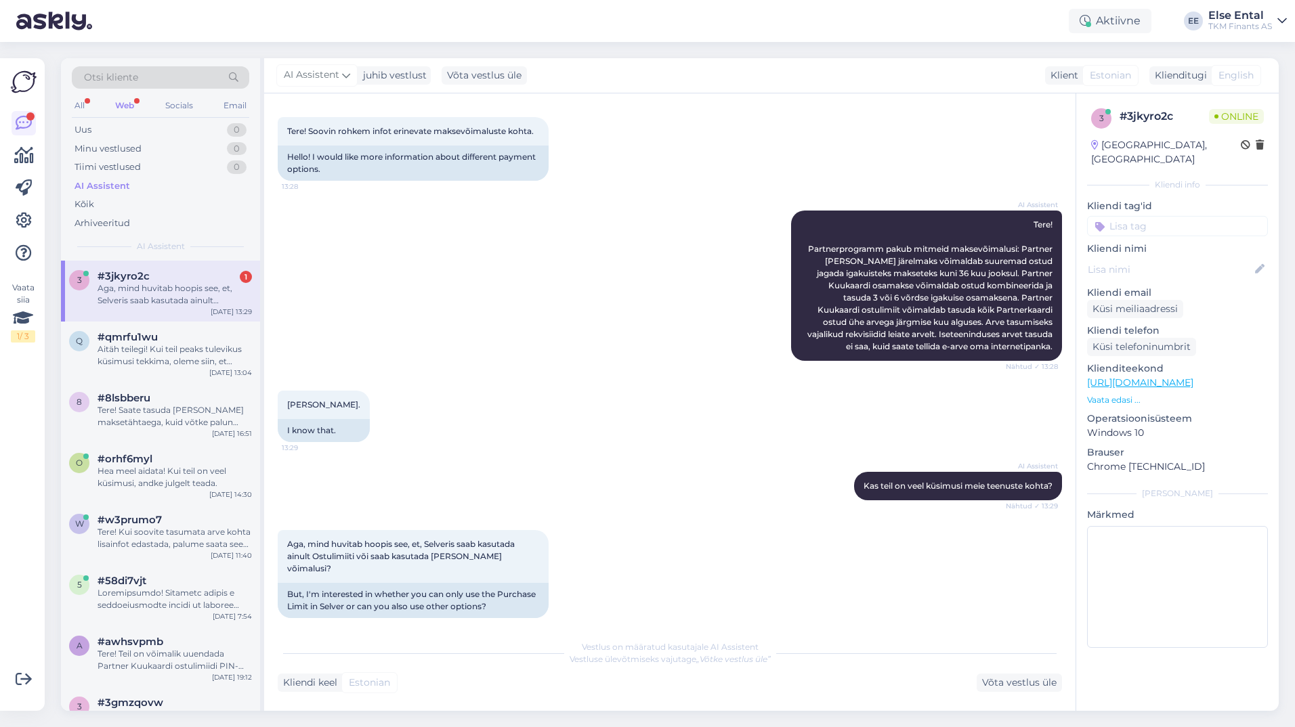
scroll to position [132, 0]
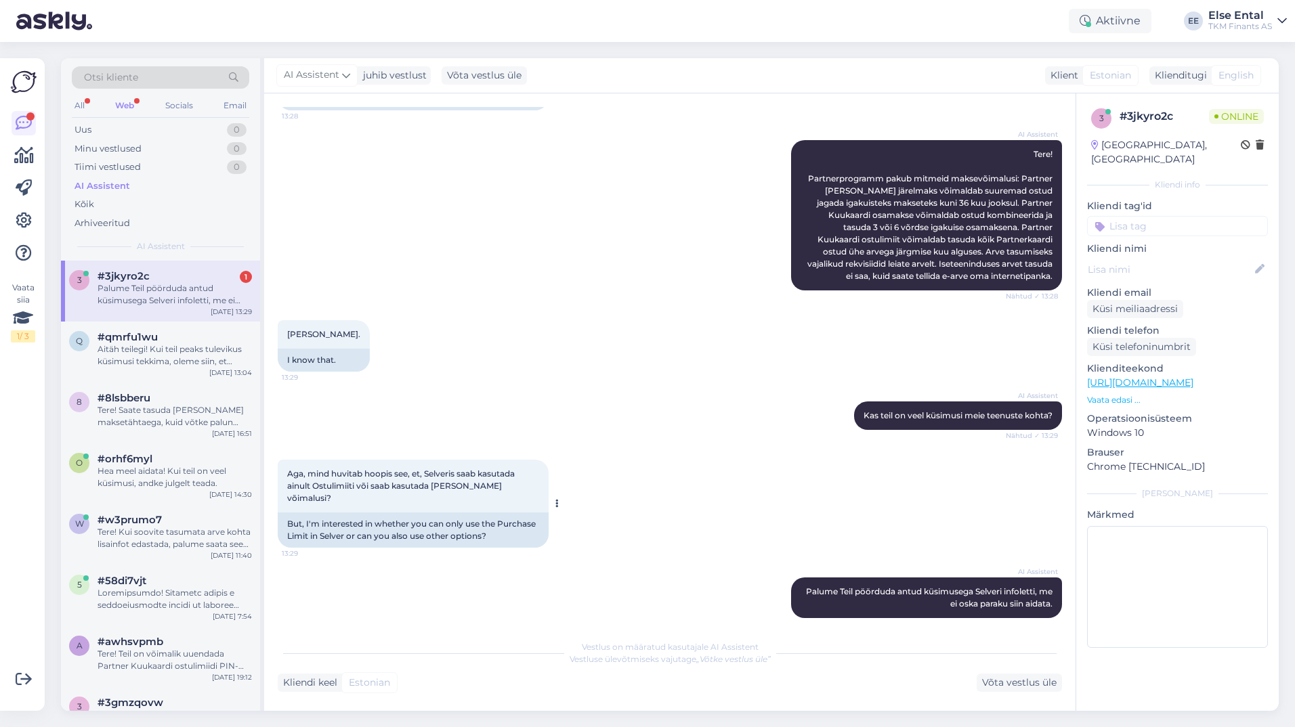
click at [427, 494] on div "Aga, mind huvitab hoopis see, et, Selveris saab kasutada ainult Ostulimiiti või…" at bounding box center [413, 486] width 271 height 53
click at [351, 478] on span "Aga, mind huvitab hoopis see, et, Selveris saab kasutada ainult Ostulimiiti või…" at bounding box center [402, 486] width 230 height 35
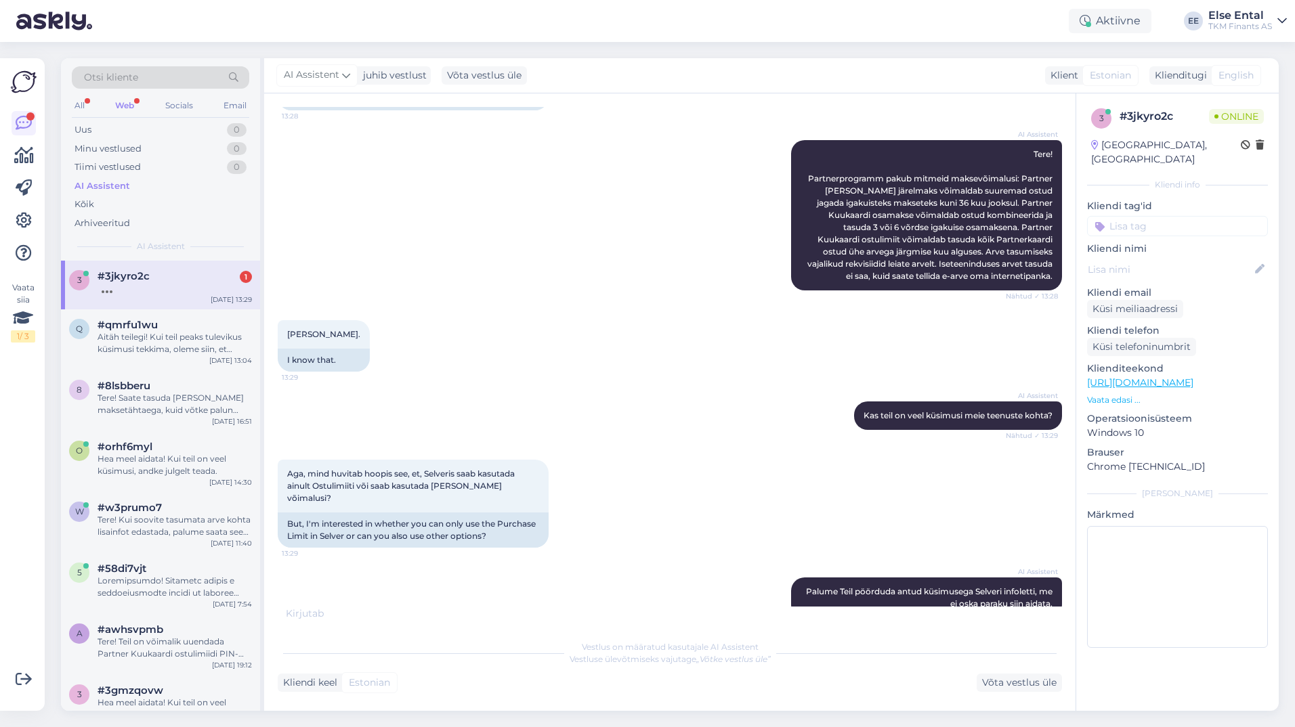
click at [1020, 692] on div "Vestlus algas [DATE] Tere! Soovin rohkem infot erinevate maksevõimaluste kohta.…" at bounding box center [669, 402] width 811 height 618
click at [1015, 680] on div "Võta vestlus üle" at bounding box center [1019, 683] width 85 height 18
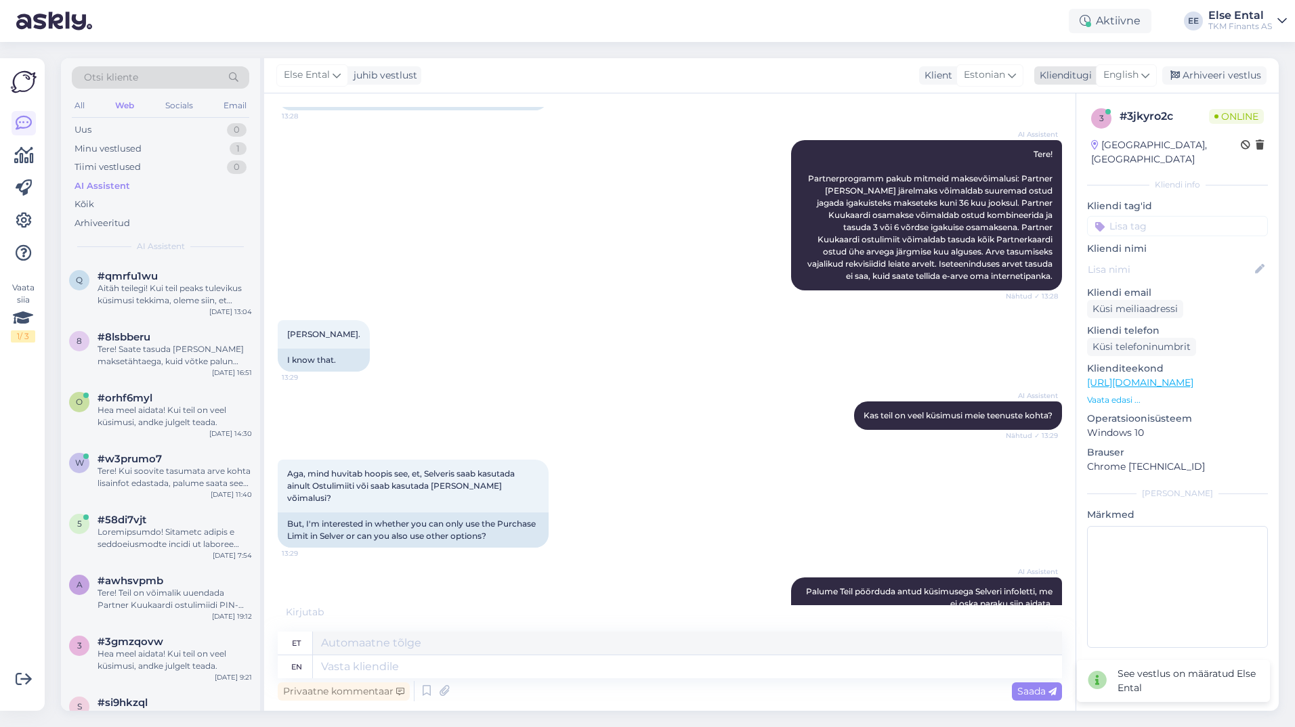
click at [1106, 70] on span "English" at bounding box center [1120, 75] width 35 height 15
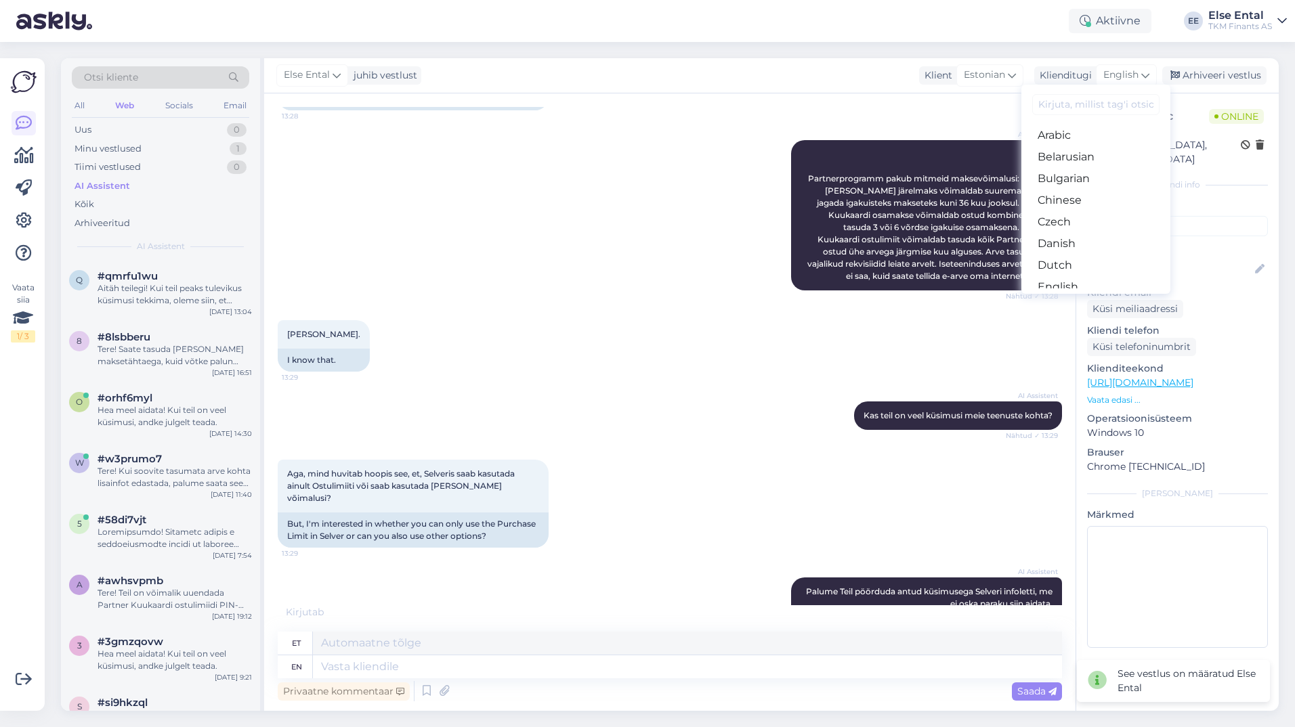
click at [1064, 298] on link "Estonian" at bounding box center [1095, 309] width 149 height 22
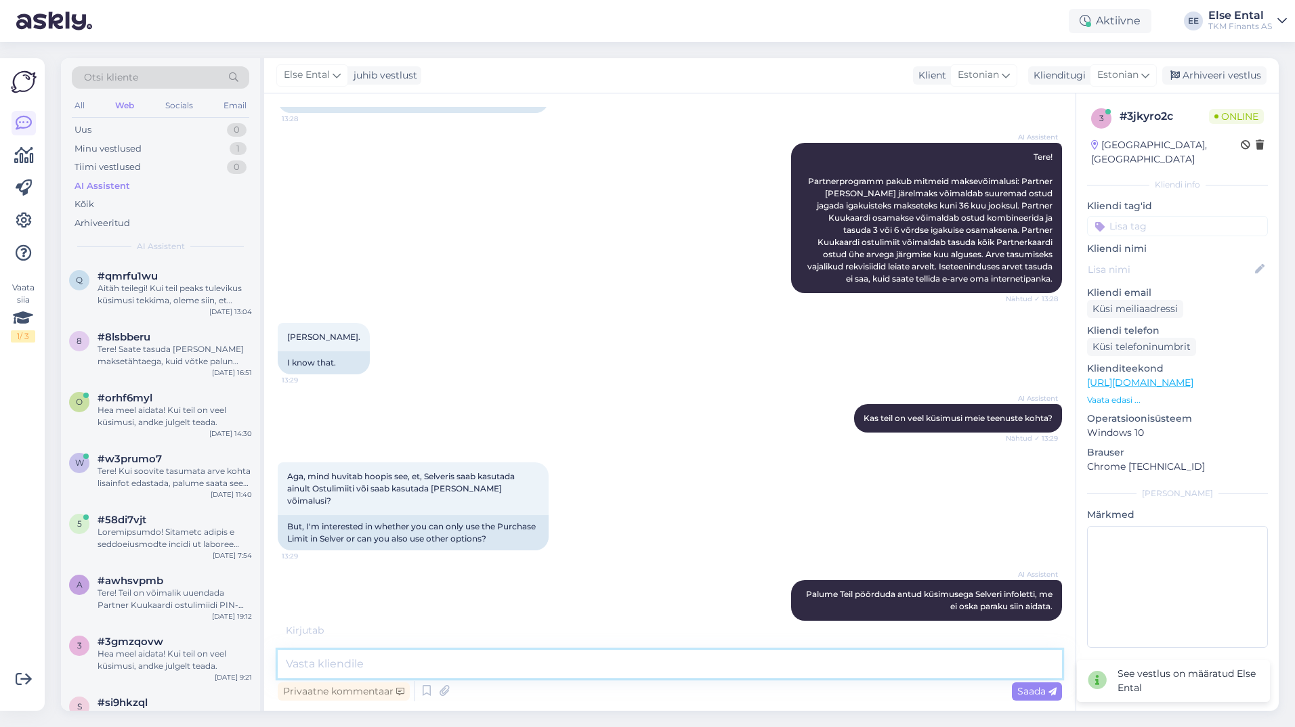
click at [547, 671] on textarea at bounding box center [670, 664] width 784 height 28
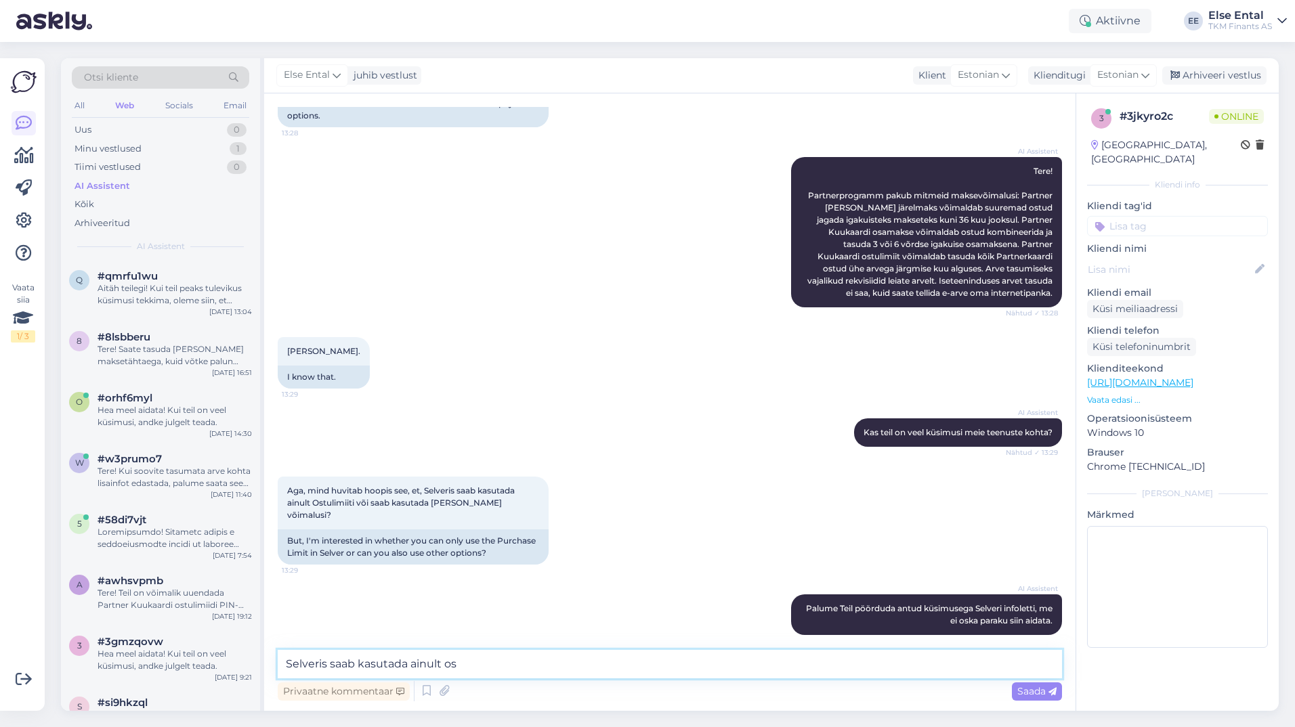
scroll to position [186, 0]
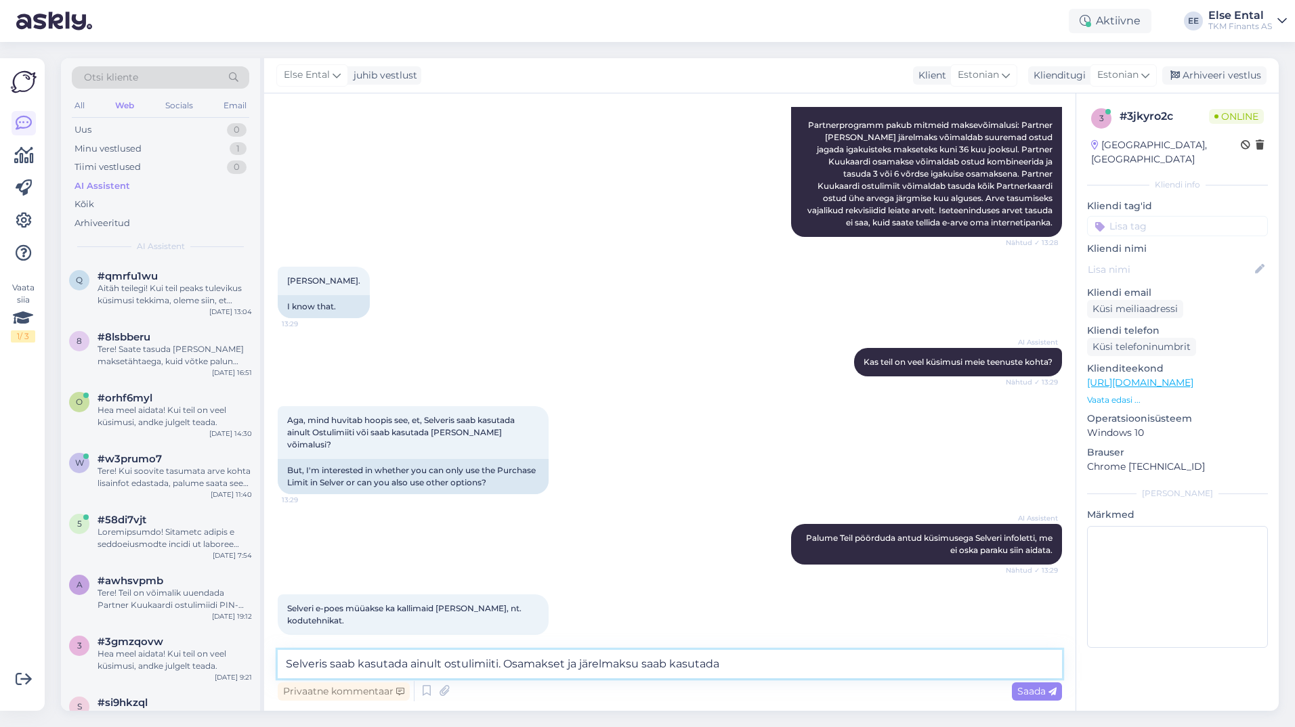
drag, startPoint x: 841, startPoint y: 656, endPoint x: 286, endPoint y: 673, distance: 555.6
click at [286, 673] on textarea "Selveris saab kasutada ainult ostulimiiti. Osamakset ja järelmaksu saab kasutada" at bounding box center [670, 664] width 784 height 28
paste textarea "Kaubamajas, [PERSON_NAME], Delice’is, I.L.U.-s, L’Occitane’is ja e-poodides"
drag, startPoint x: 289, startPoint y: 661, endPoint x: 322, endPoint y: 681, distance: 38.3
click at [291, 662] on textarea "Kaubamajas, [PERSON_NAME], Delice’is, I.L.U.-s, L’Occitane’is ja e-poodides" at bounding box center [670, 664] width 784 height 28
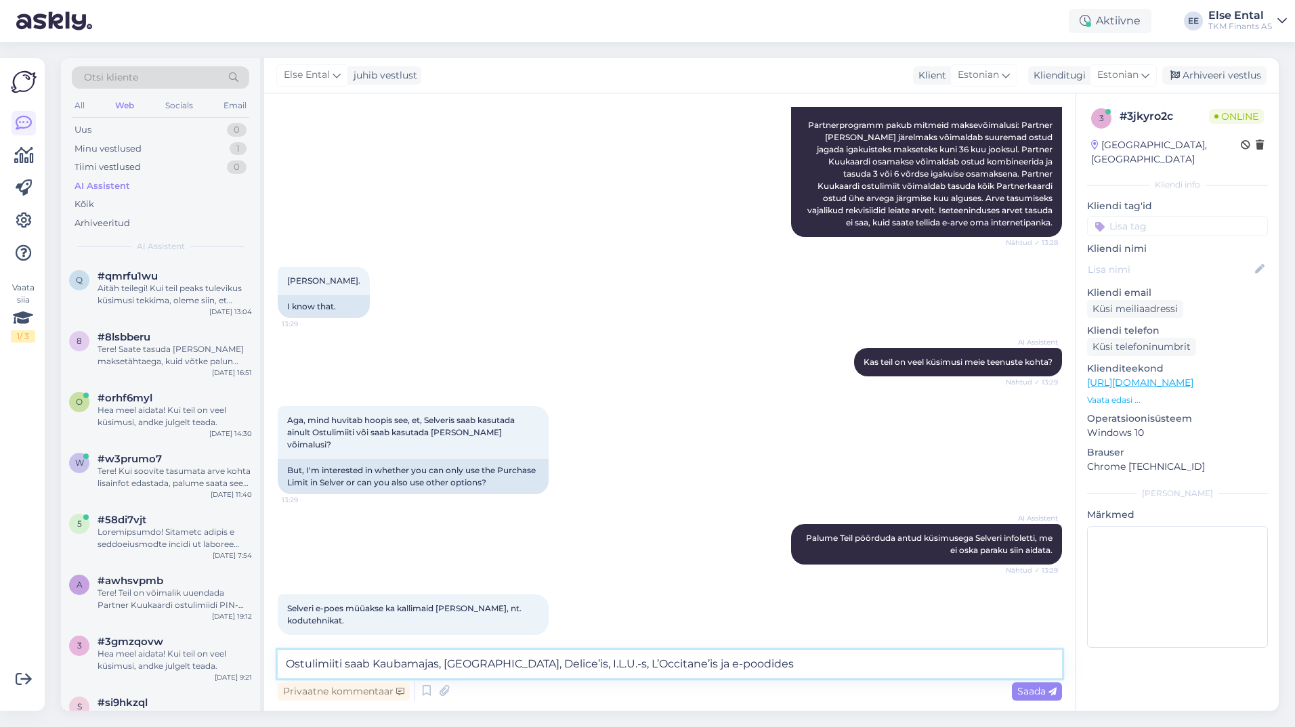
click at [749, 666] on textarea "Ostulimiiti saab Kaubamajas, [GEOGRAPHIC_DATA], Delice’is, I.L.U.-s, L’Occitane…" at bounding box center [670, 664] width 784 height 28
paste textarea "Kaubamajas [GEOGRAPHIC_DATA] [PERSON_NAME][GEOGRAPHIC_DATA] ning e-poes"
click at [691, 668] on textarea "Ostulimiiti saab Kaubamajas, [GEOGRAPHIC_DATA], Delice’is, I.L.U.-s, L’Occitane…" at bounding box center [670, 656] width 784 height 45
click at [699, 670] on textarea "Ostulimiiti saab Kaubamajas, [GEOGRAPHIC_DATA], Delice’is, I.L.U.-s, L’Occitane…" at bounding box center [670, 656] width 784 height 45
click at [715, 665] on textarea "Ostulimiiti saab Kaubamajas, [GEOGRAPHIC_DATA], Delice’is, I.L.U.-s, L’Occitane…" at bounding box center [670, 656] width 784 height 45
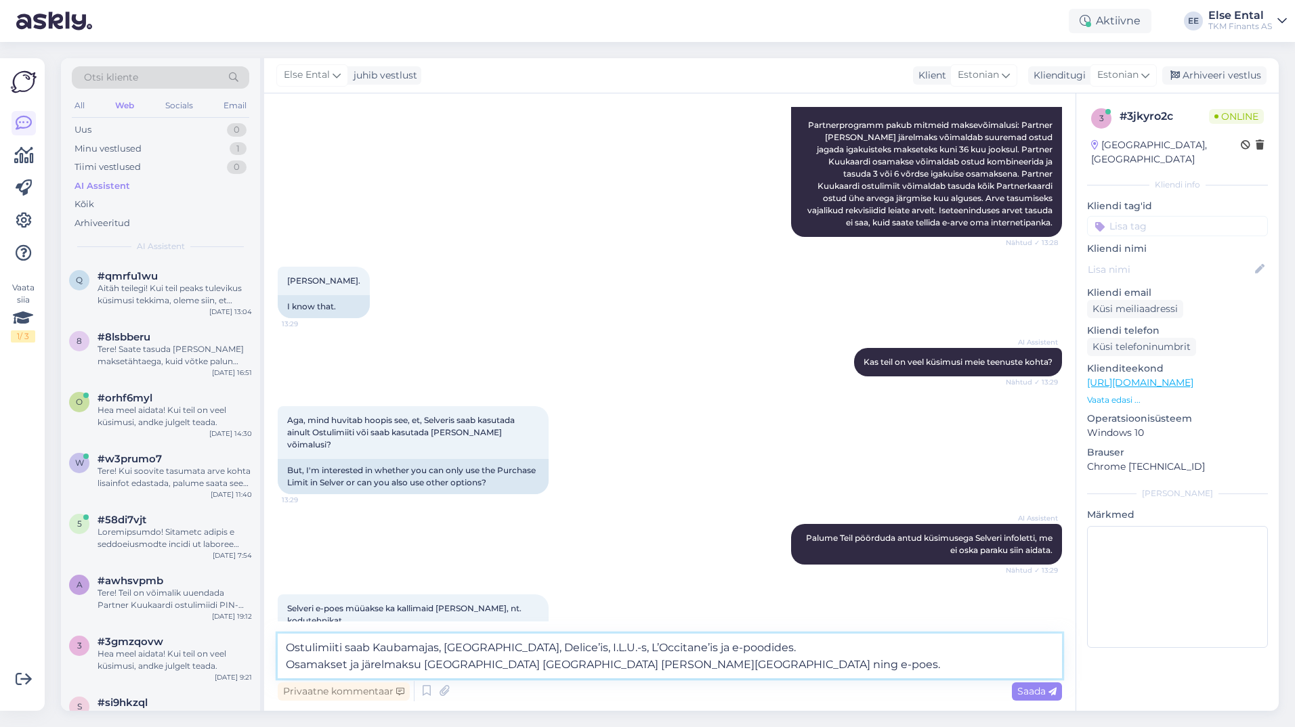
click at [664, 648] on textarea "Ostulimiiti saab Kaubamajas, [GEOGRAPHIC_DATA], Delice’is, I.L.U.-s, L’Occitane…" at bounding box center [670, 656] width 784 height 45
click at [819, 668] on textarea "Ostulimiiti saab Kaubamajas, [GEOGRAPHIC_DATA], Delice’is, I.L.U.-s, L’Occitane…" at bounding box center [670, 656] width 784 height 45
click at [425, 665] on textarea "Ostulimiiti saab Kaubamajas, [GEOGRAPHIC_DATA], Delice’is, I.L.U.-s, L’Occitane…" at bounding box center [670, 656] width 784 height 45
type textarea "Ostulimiiti saab Kaubamajas, [GEOGRAPHIC_DATA], Delice’is, I.L.U.-s, L’Occitane…"
click at [1048, 689] on span "Saada" at bounding box center [1036, 691] width 39 height 12
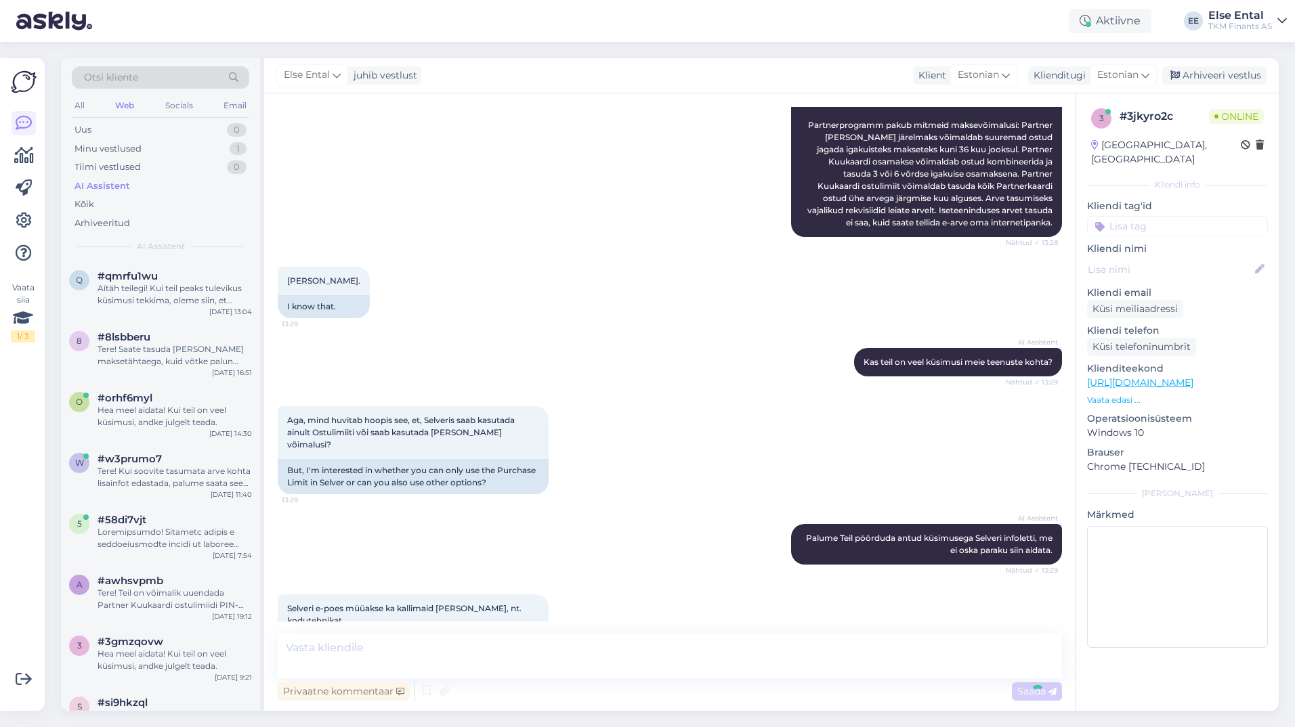
scroll to position [280, 0]
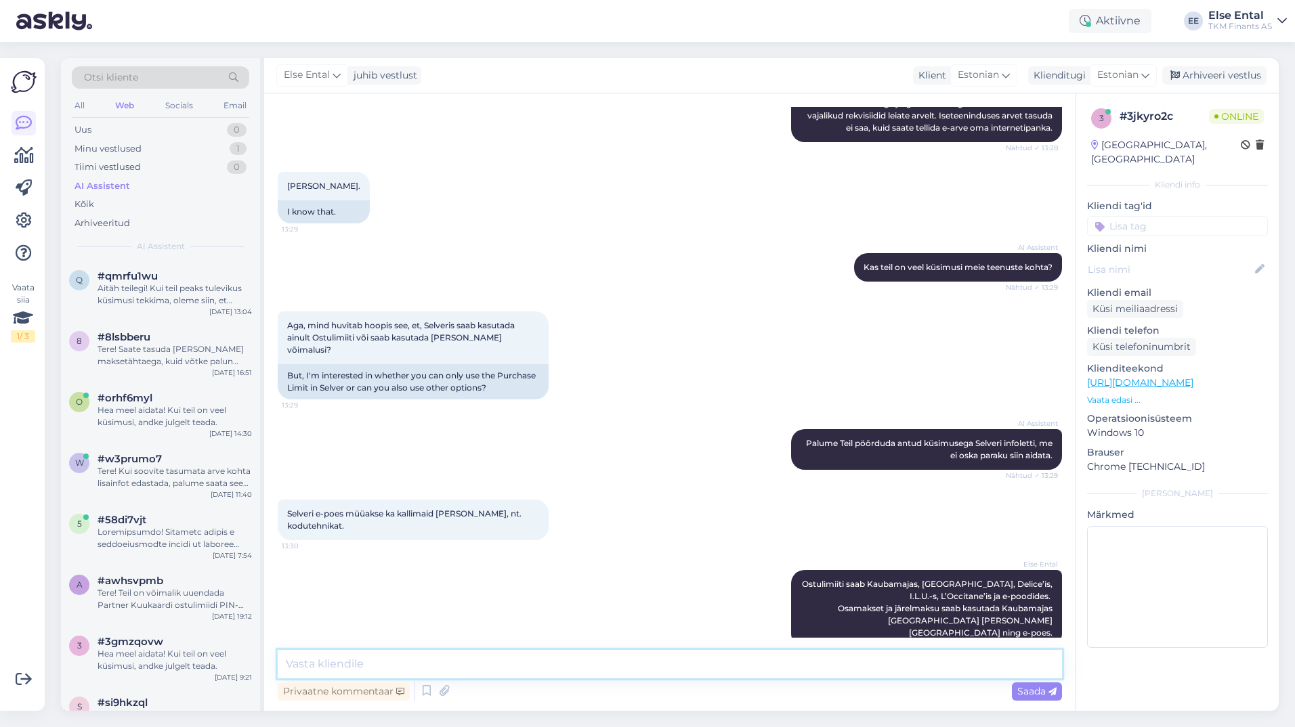
click at [448, 664] on textarea at bounding box center [670, 664] width 784 height 28
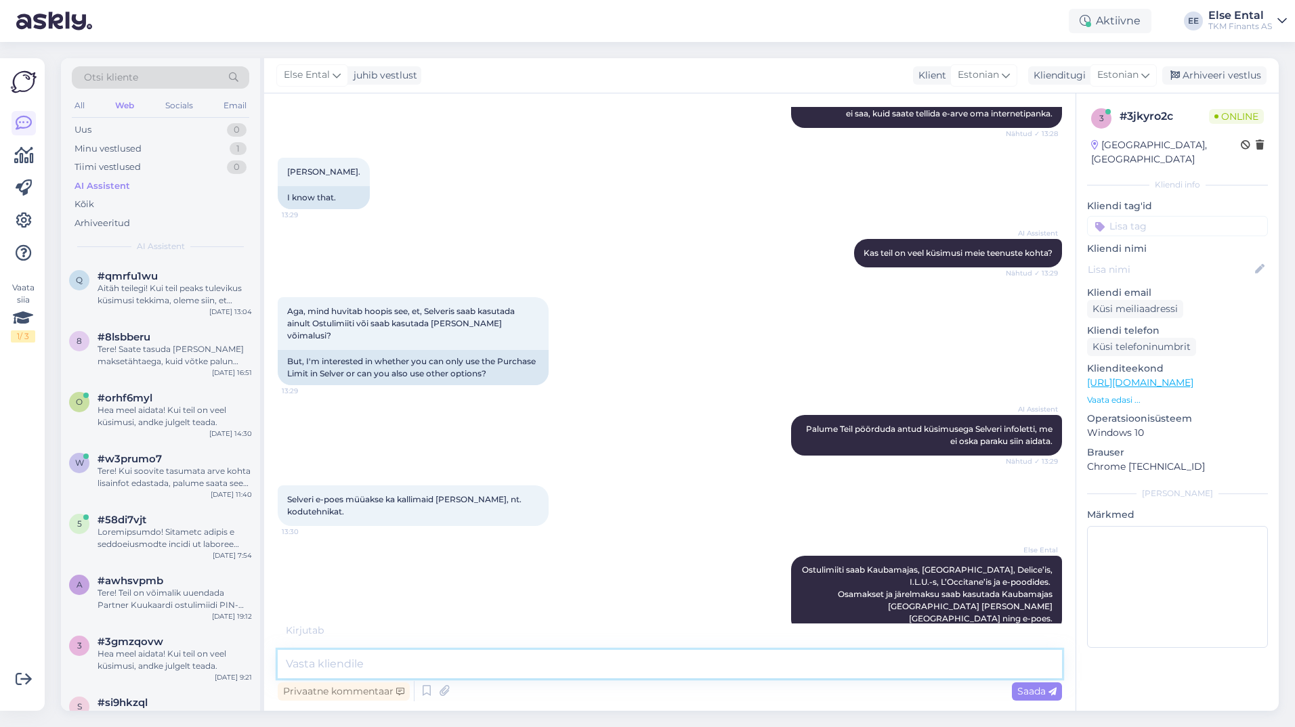
click at [448, 664] on textarea at bounding box center [670, 664] width 784 height 28
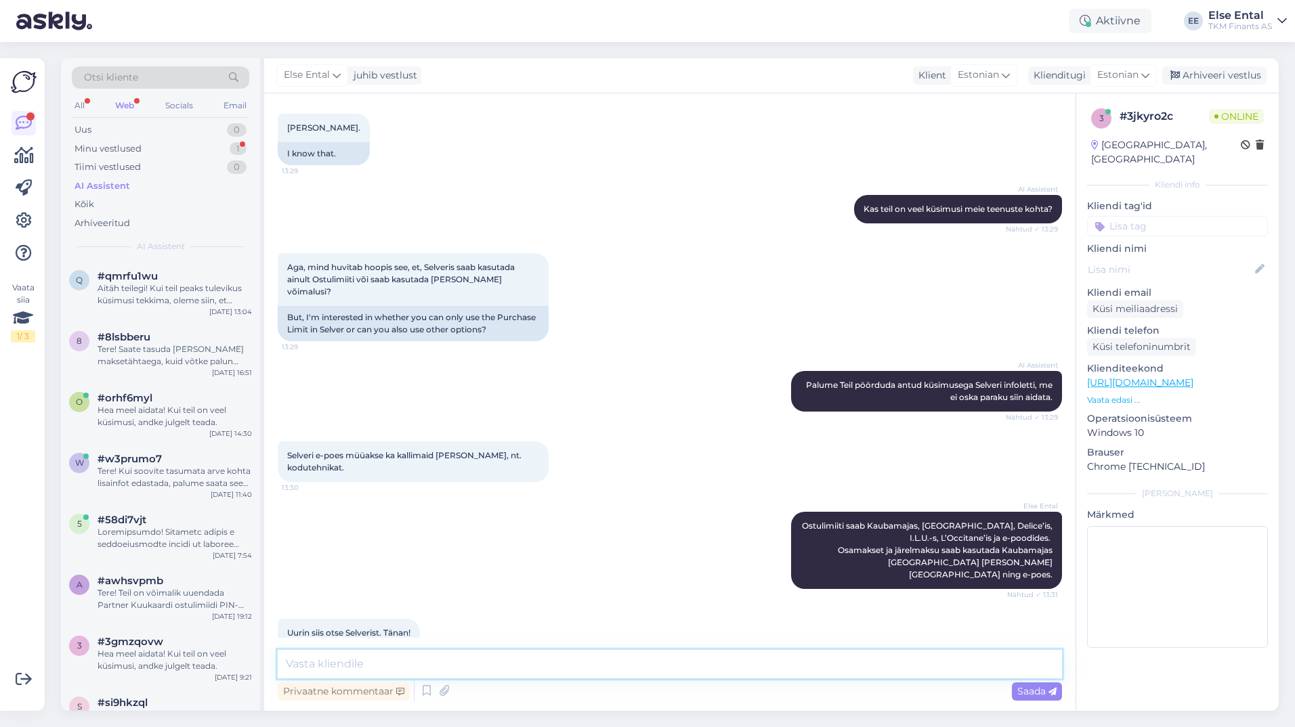
click at [448, 664] on textarea at bounding box center [670, 664] width 784 height 28
click at [398, 659] on textarea at bounding box center [670, 664] width 784 height 28
click at [396, 664] on textarea "Täname pöördumine eest, kena päeva!" at bounding box center [670, 664] width 784 height 28
click at [508, 670] on textarea "Täname pöördumise eest, kena päeva!" at bounding box center [670, 664] width 784 height 28
type textarea "Täname pöördumise eest, kena päeva jätku!"
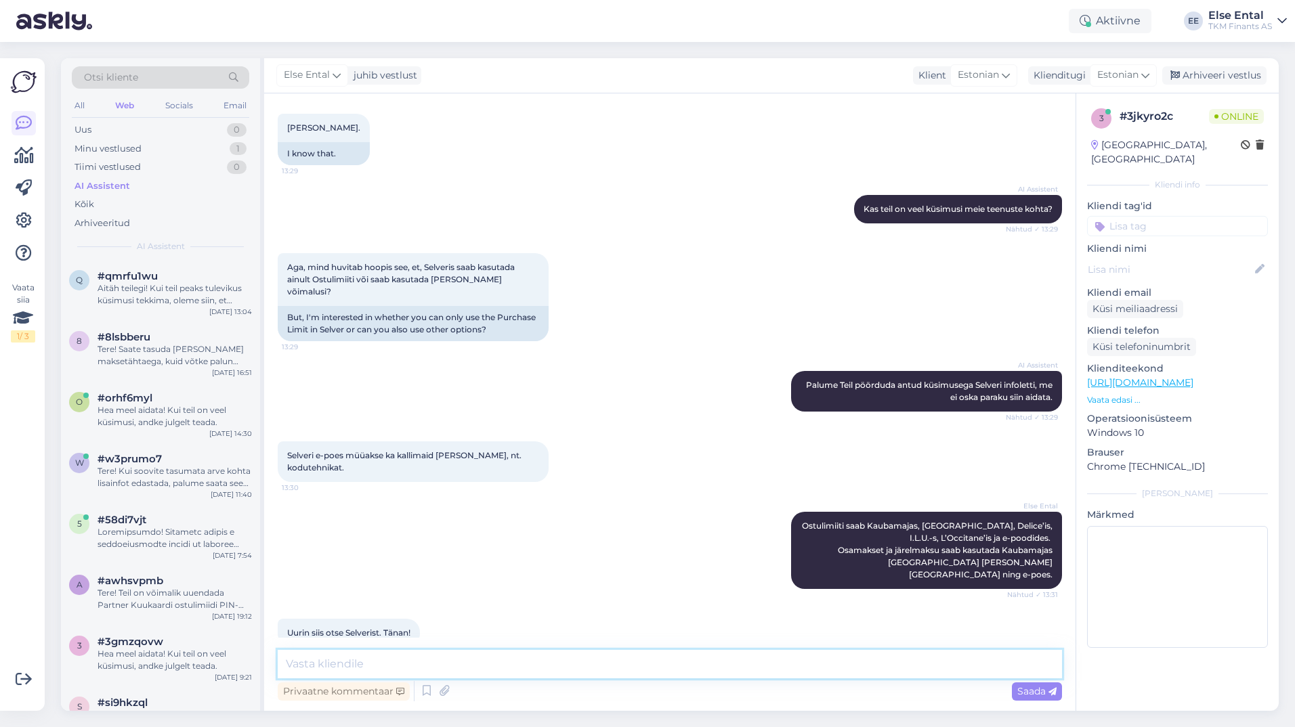
scroll to position [397, 0]
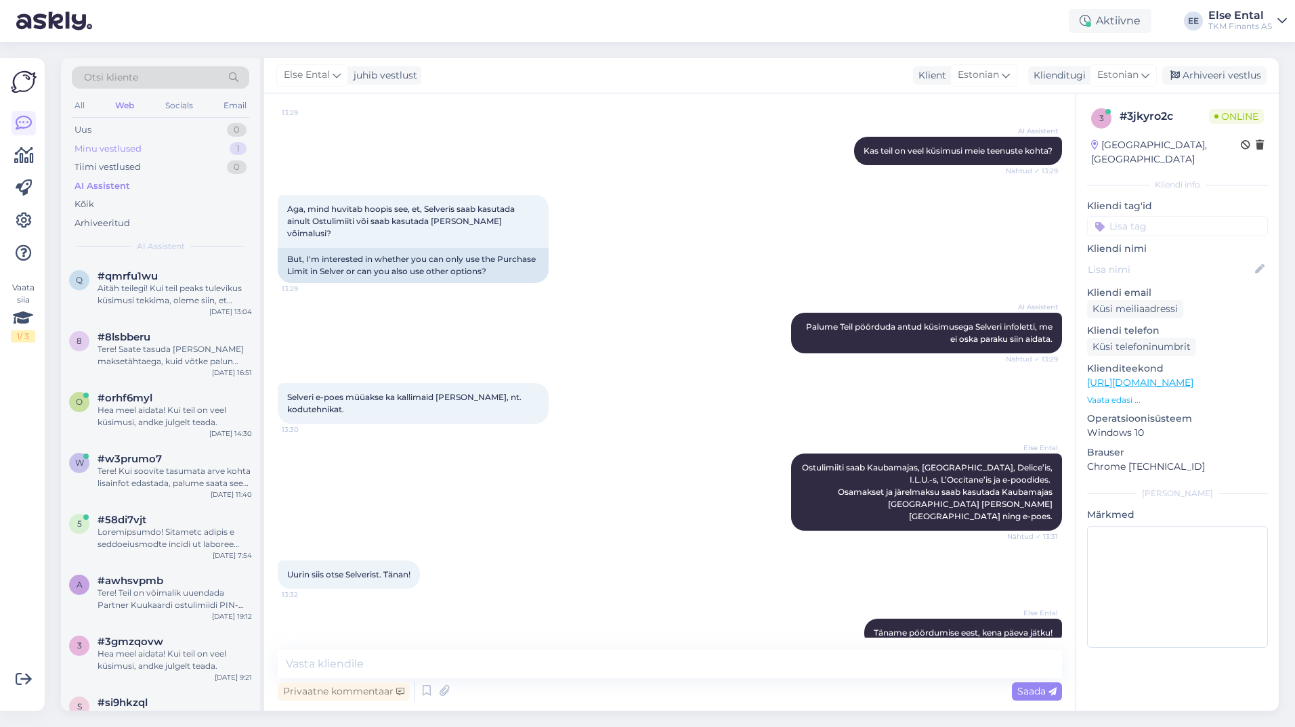
click at [114, 155] on div "Minu vestlused 1" at bounding box center [160, 149] width 177 height 19
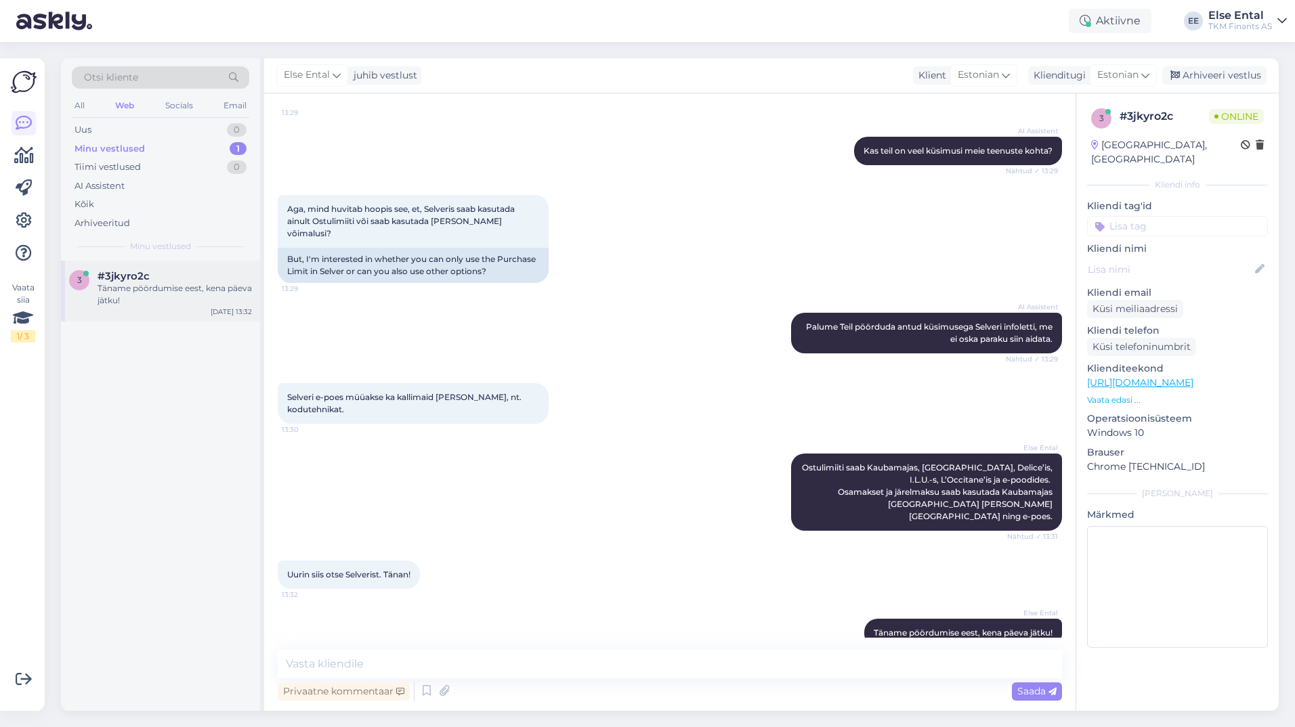
click at [155, 295] on div "Täname pöördumise eest, kena päeva jätku!" at bounding box center [175, 294] width 154 height 24
click at [1192, 73] on div "Arhiveeri vestlus" at bounding box center [1214, 75] width 104 height 18
